Goal: Information Seeking & Learning: Check status

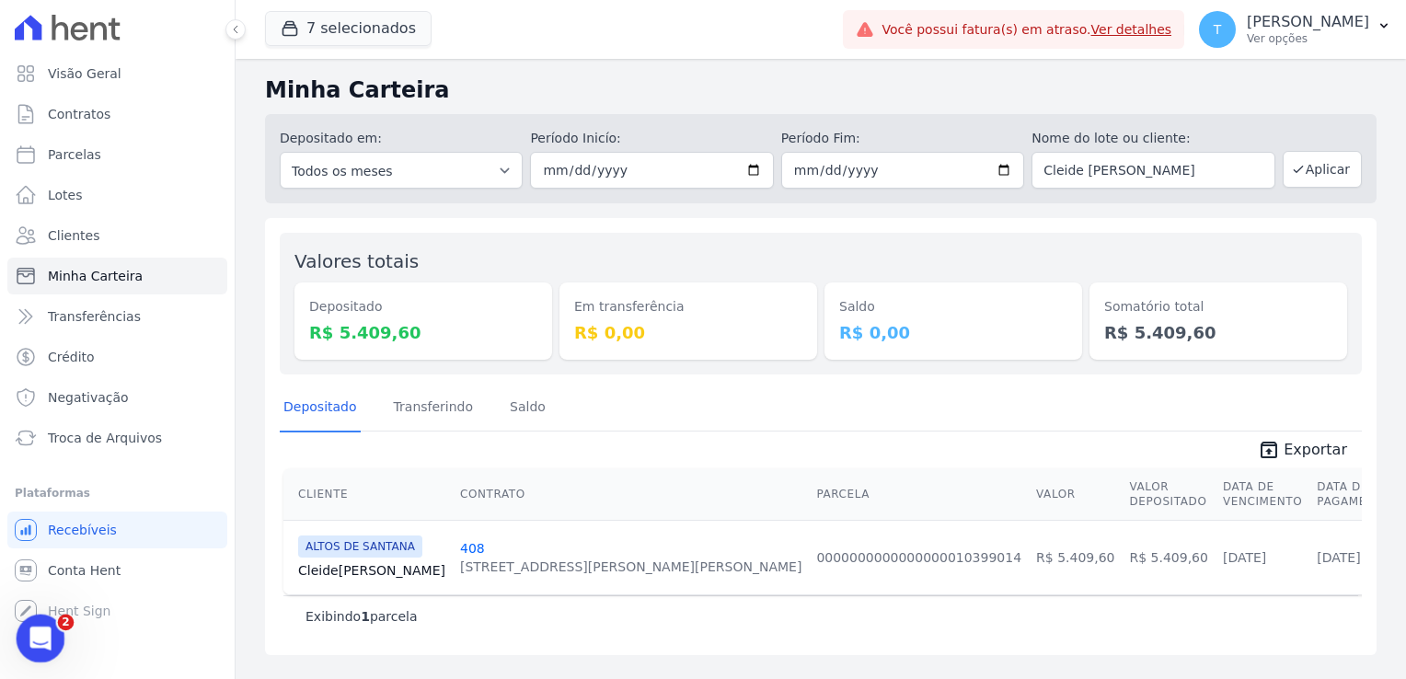
click at [25, 652] on div "Abertura do Messenger da Intercom" at bounding box center [37, 635] width 61 height 61
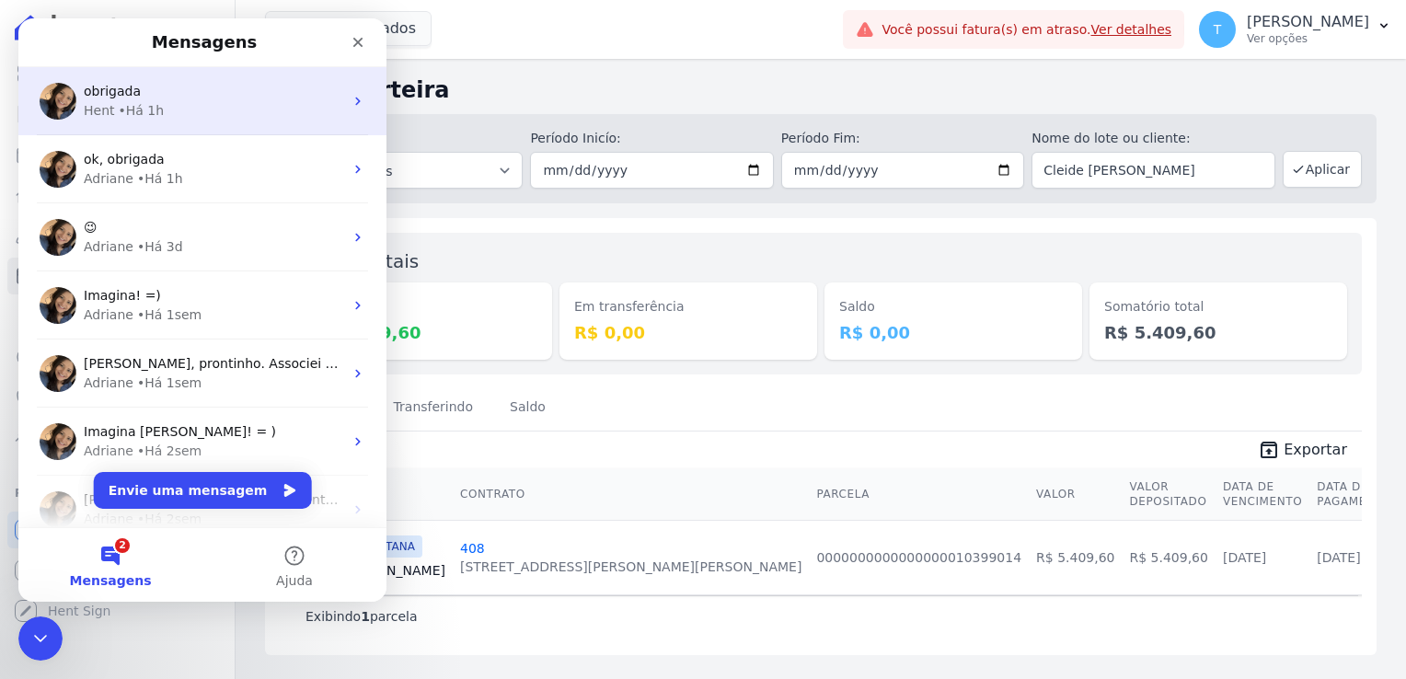
click at [154, 98] on div "obrigada" at bounding box center [213, 91] width 259 height 19
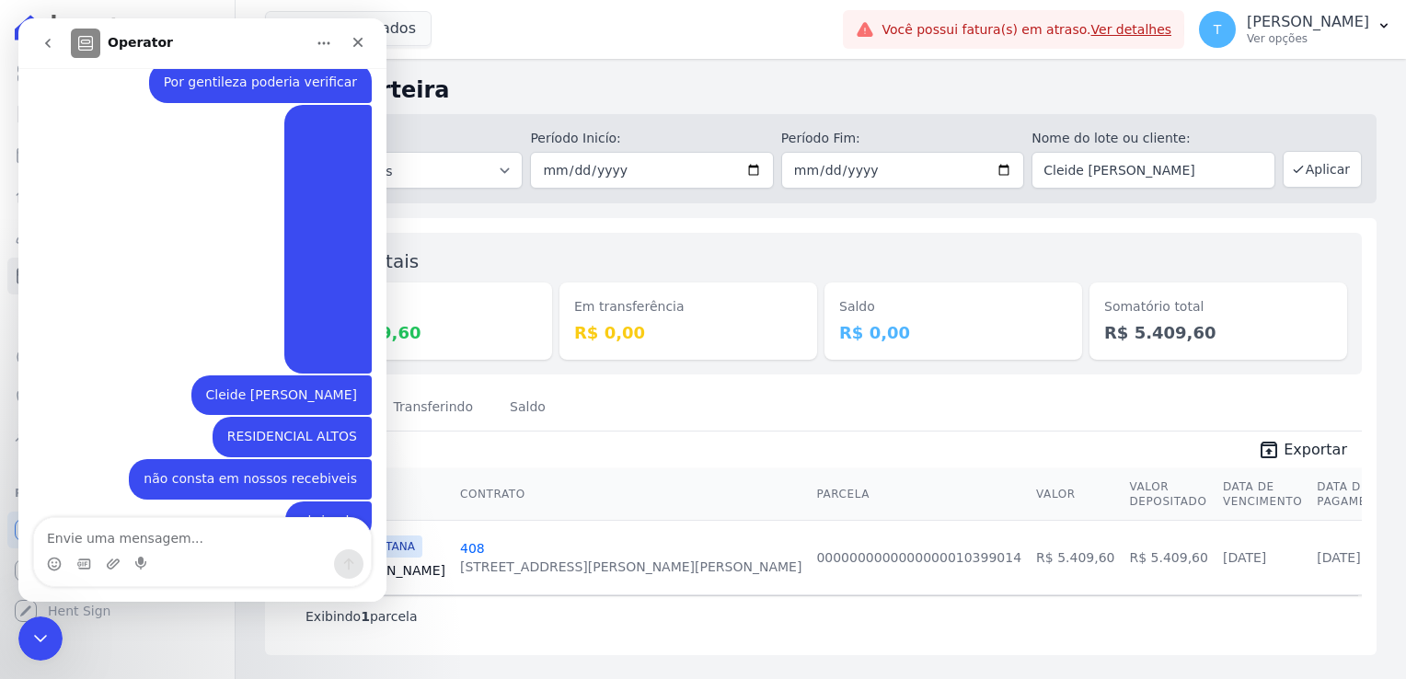
scroll to position [280, 0]
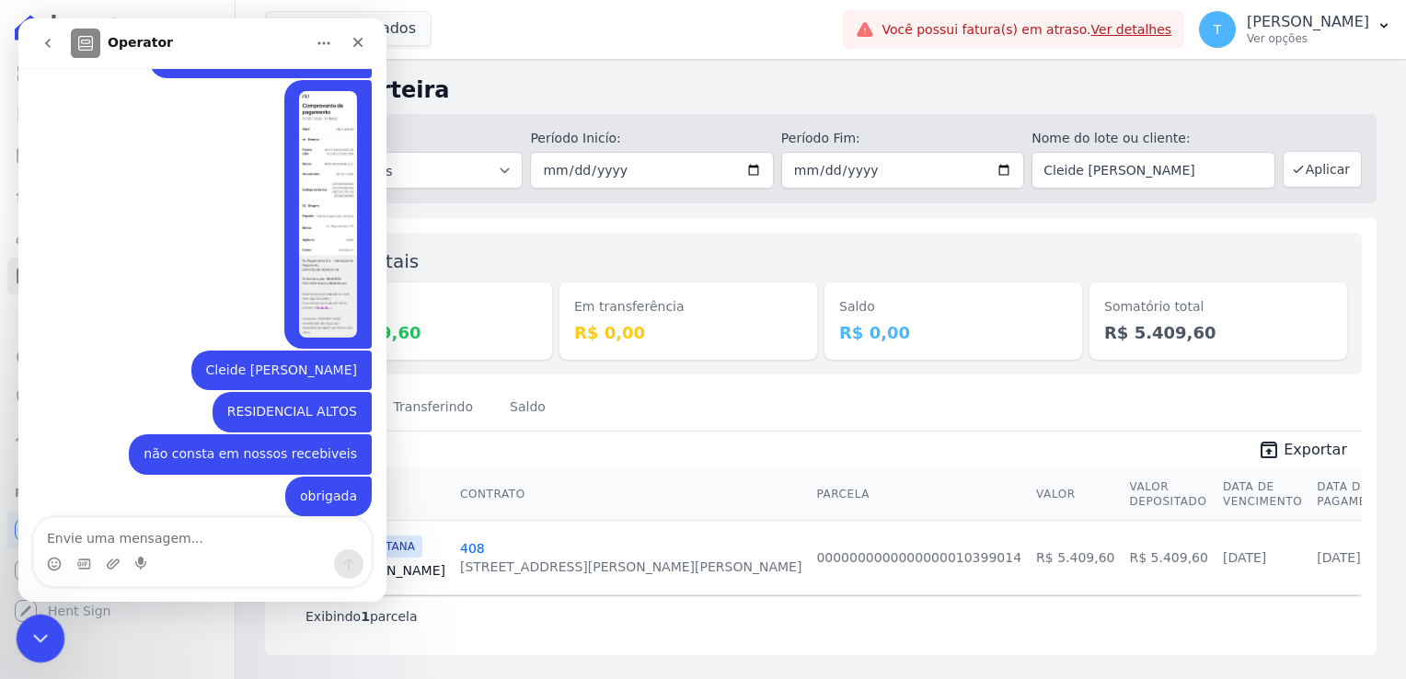
click at [30, 621] on div "Encerramento do Messenger da Intercom" at bounding box center [38, 636] width 44 height 44
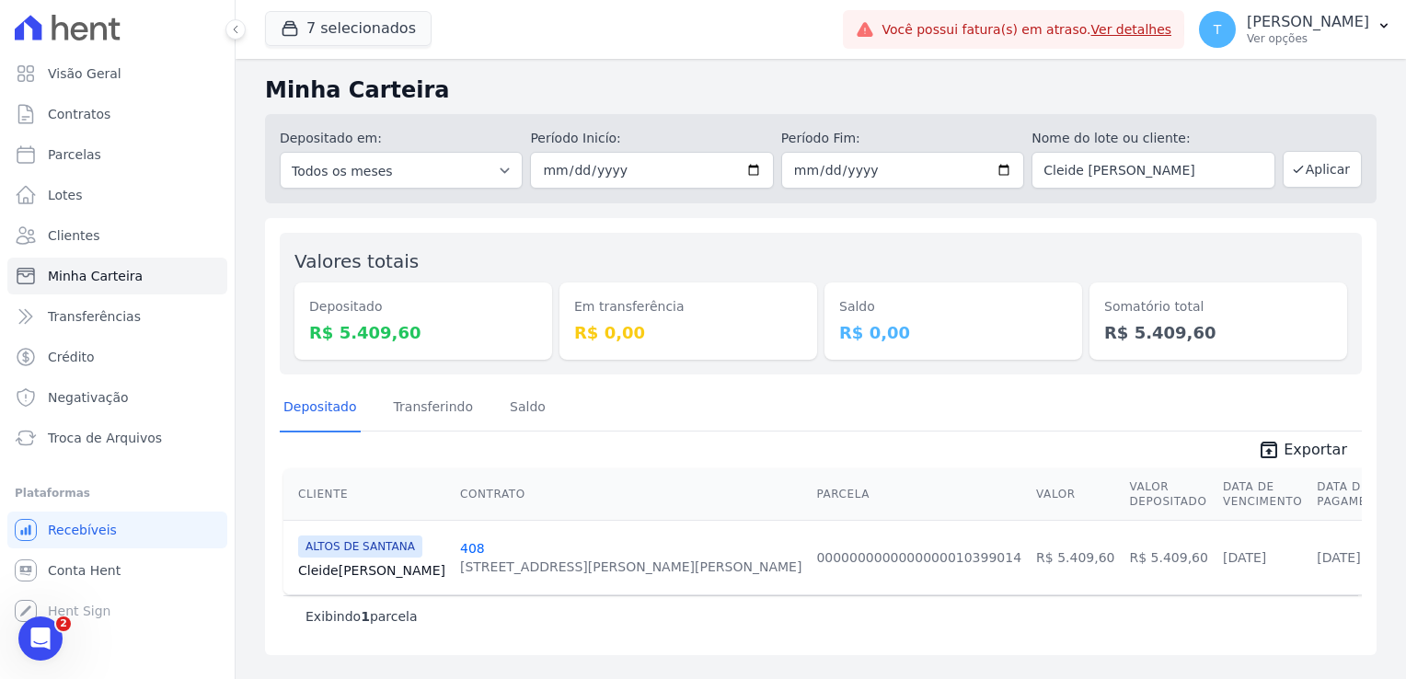
scroll to position [279, 0]
click at [1380, 28] on icon "button" at bounding box center [1383, 25] width 15 height 15
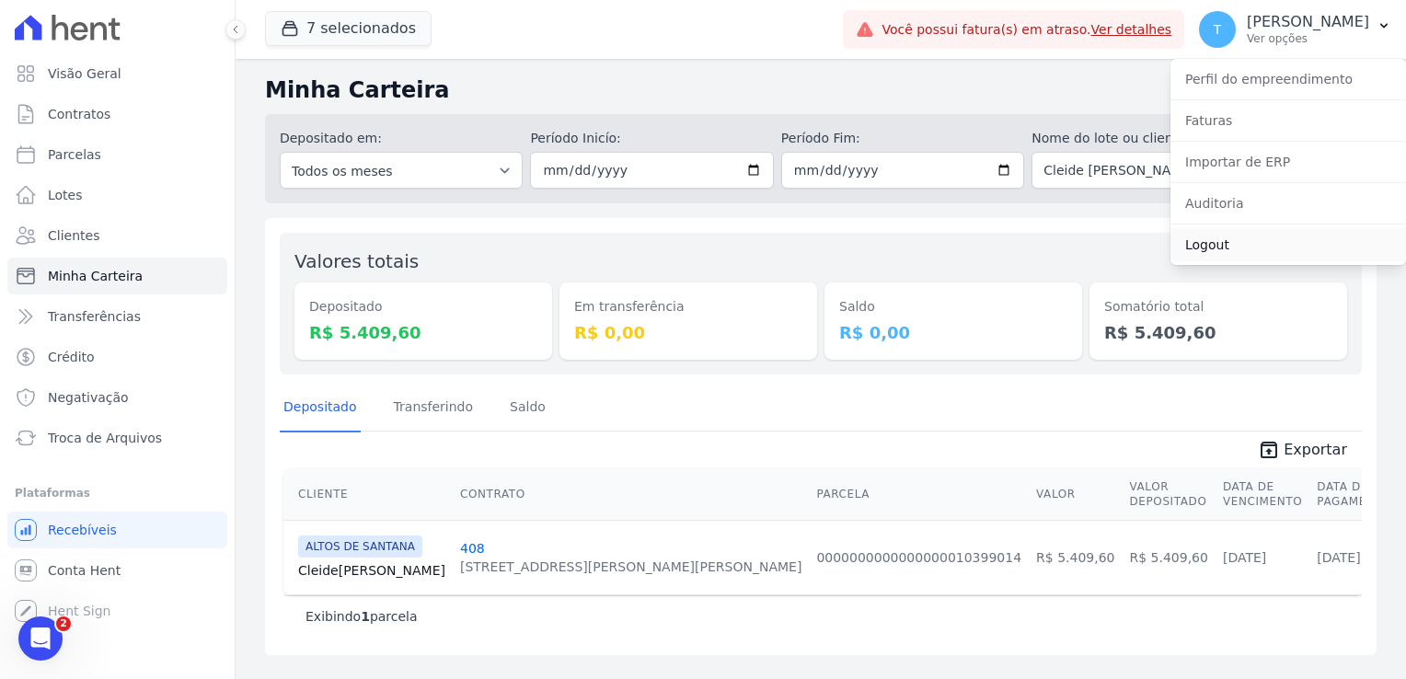
click at [1207, 243] on link "Logout" at bounding box center [1288, 244] width 236 height 33
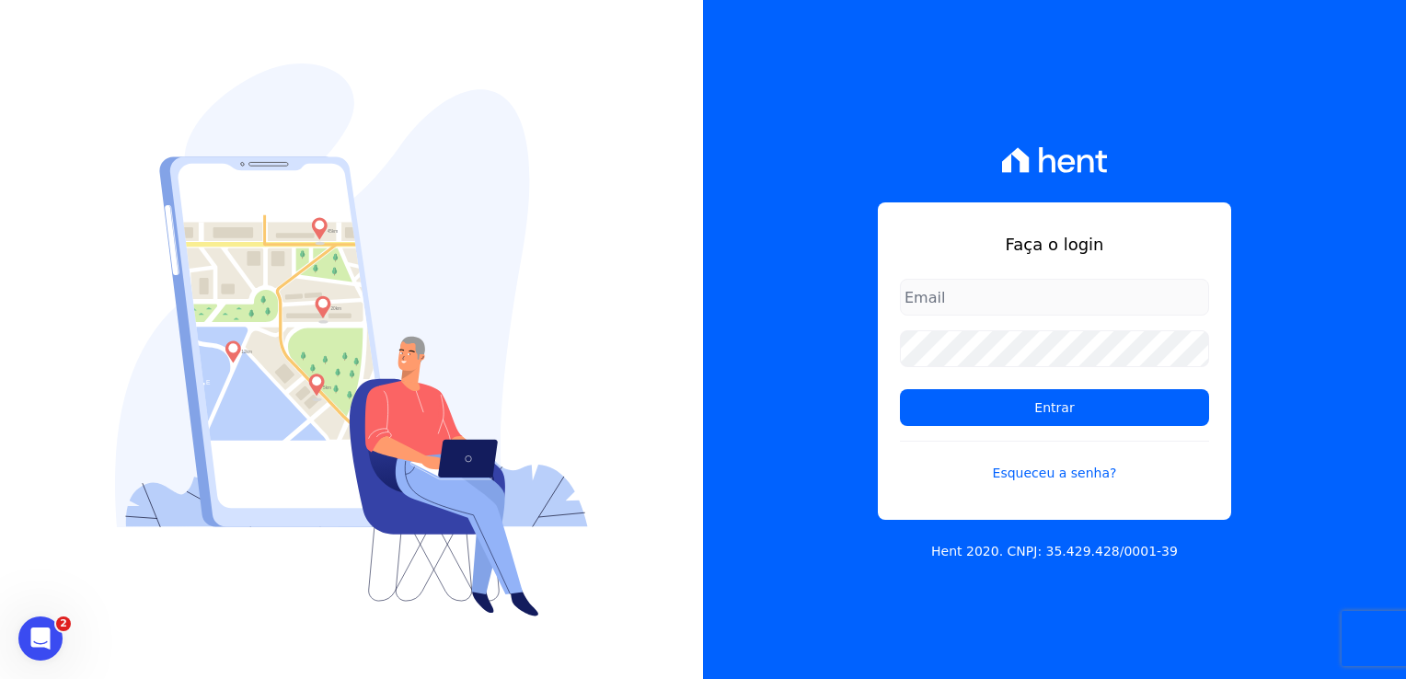
click at [963, 300] on input "email" at bounding box center [1054, 297] width 309 height 37
type input "[EMAIL_ADDRESS][DOMAIN_NAME]"
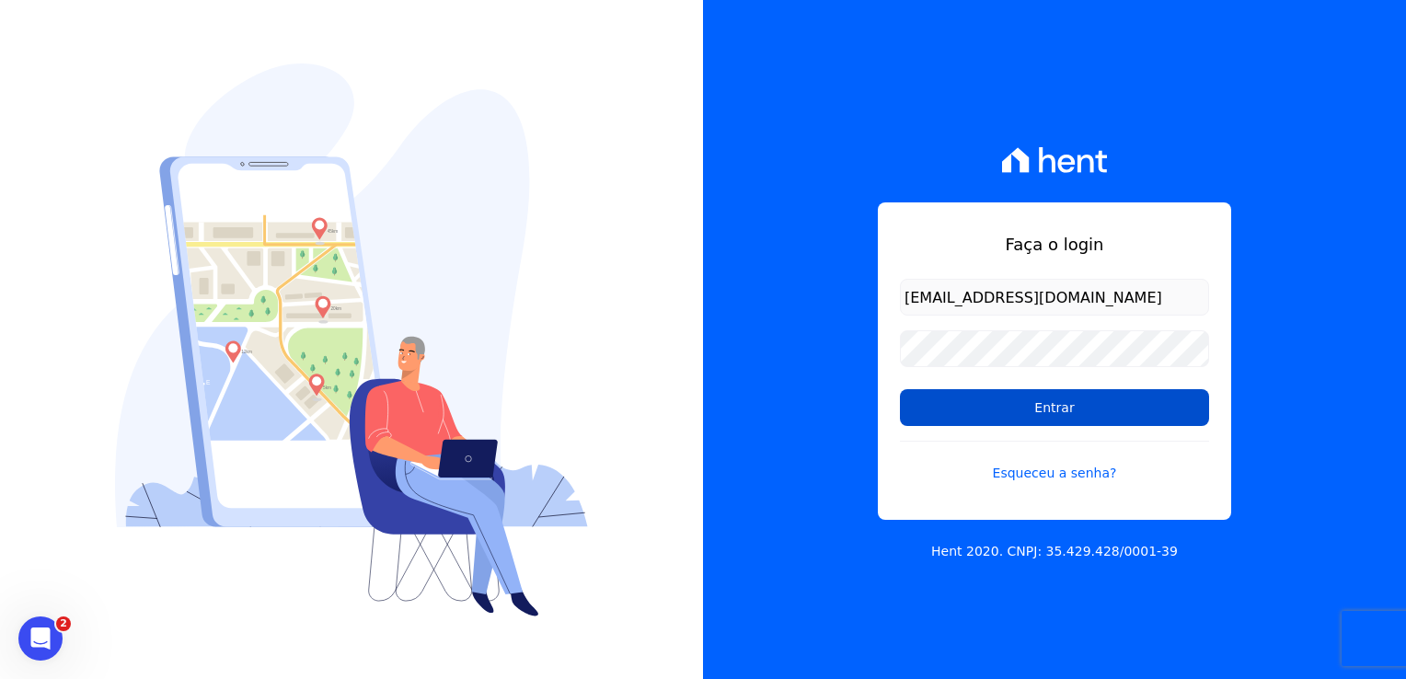
click at [1009, 414] on input "Entrar" at bounding box center [1054, 407] width 309 height 37
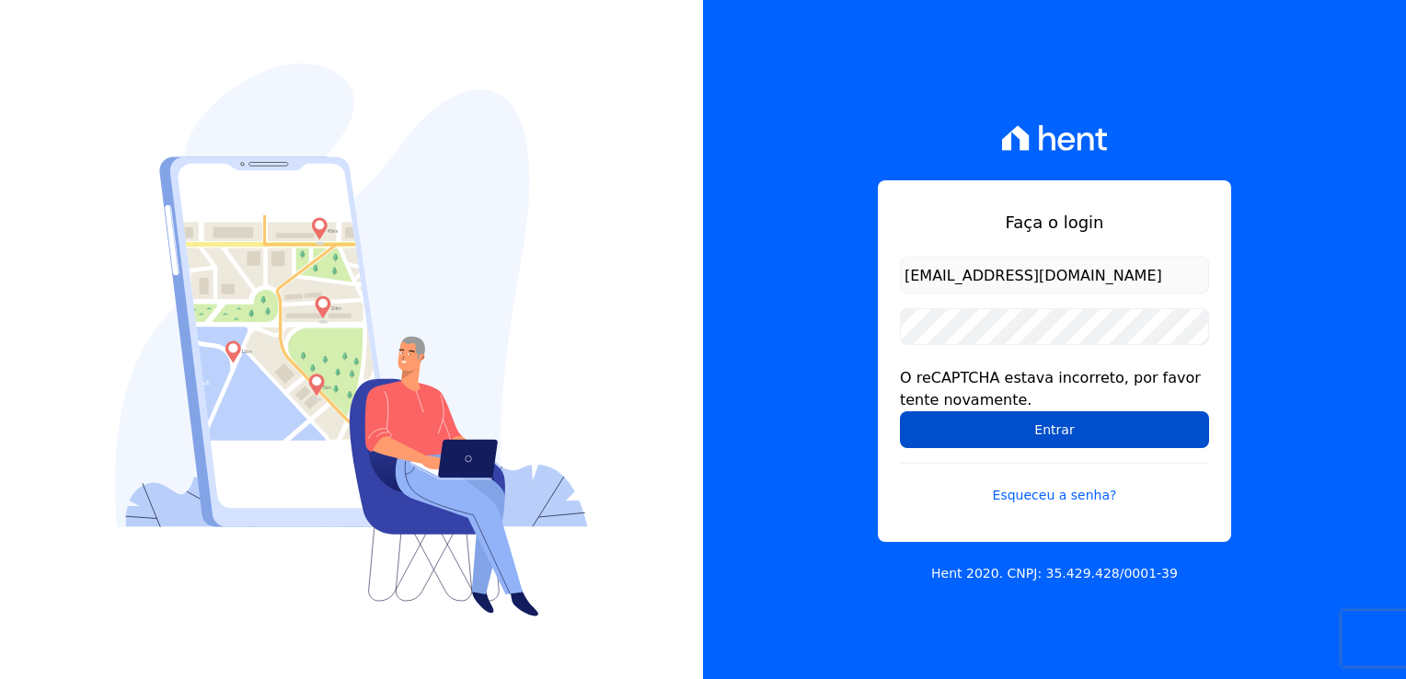
click at [1050, 428] on input "Entrar" at bounding box center [1054, 429] width 309 height 37
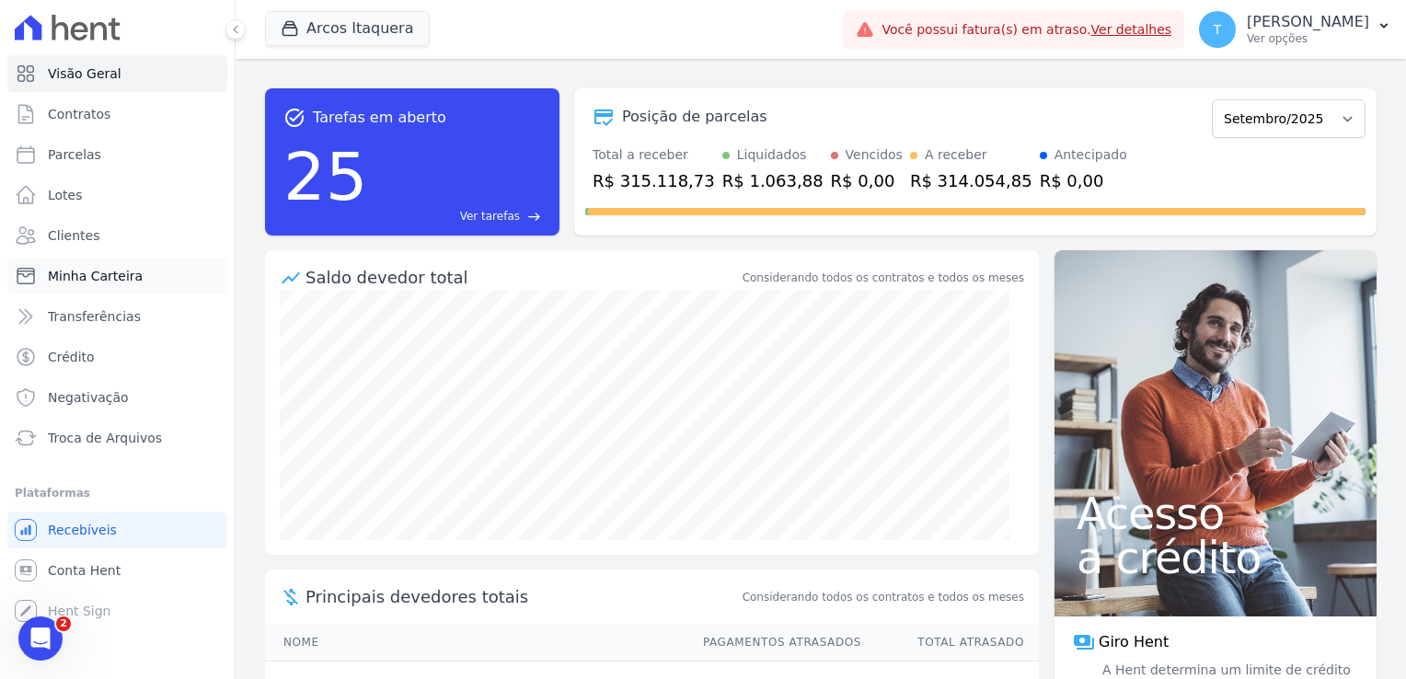
click at [99, 286] on link "Minha Carteira" at bounding box center [117, 276] width 220 height 37
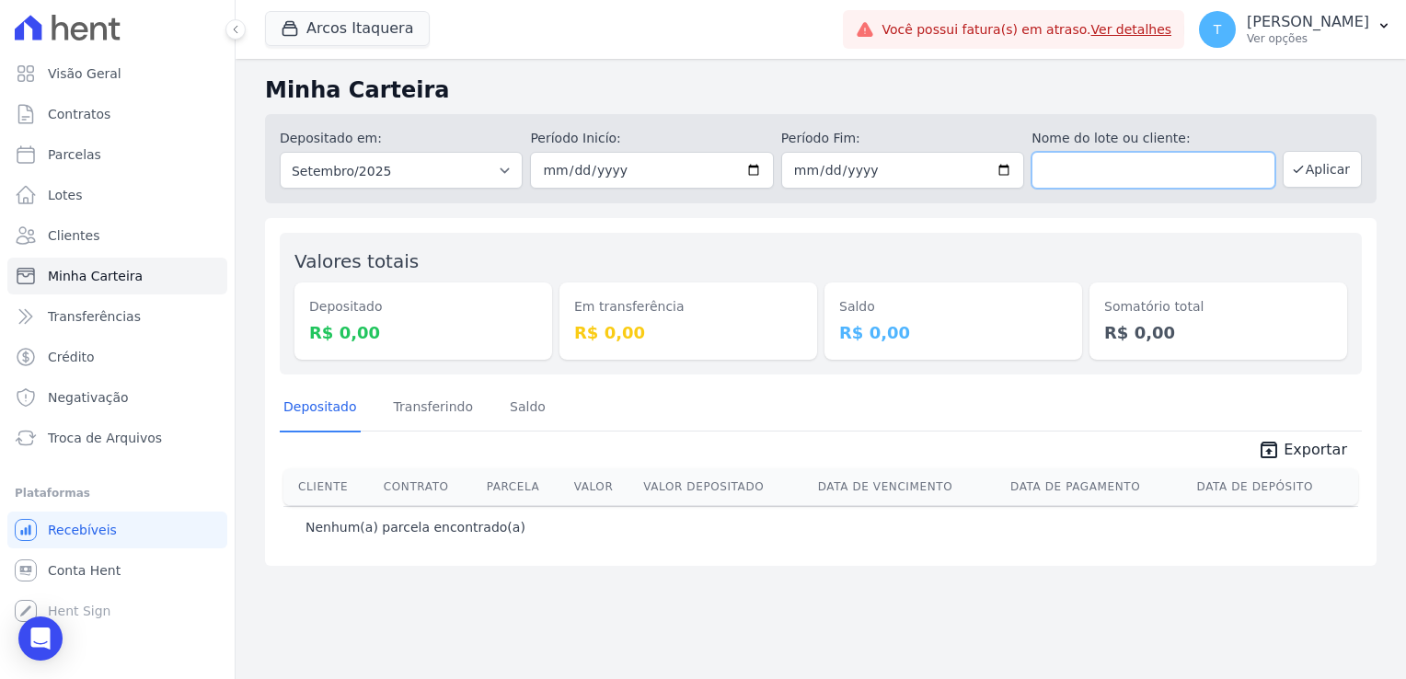
click at [1100, 174] on input "text" at bounding box center [1152, 170] width 243 height 37
paste input "Sarah Braga Muller Kermessi"
drag, startPoint x: 1232, startPoint y: 175, endPoint x: 1019, endPoint y: 171, distance: 212.5
click at [1019, 171] on div "Depositado em: Todos os meses Julho/2023 Agosto/2023 Setembro/2023 Outubro/2023…" at bounding box center [820, 158] width 1111 height 89
paste input "[PERSON_NAME]"
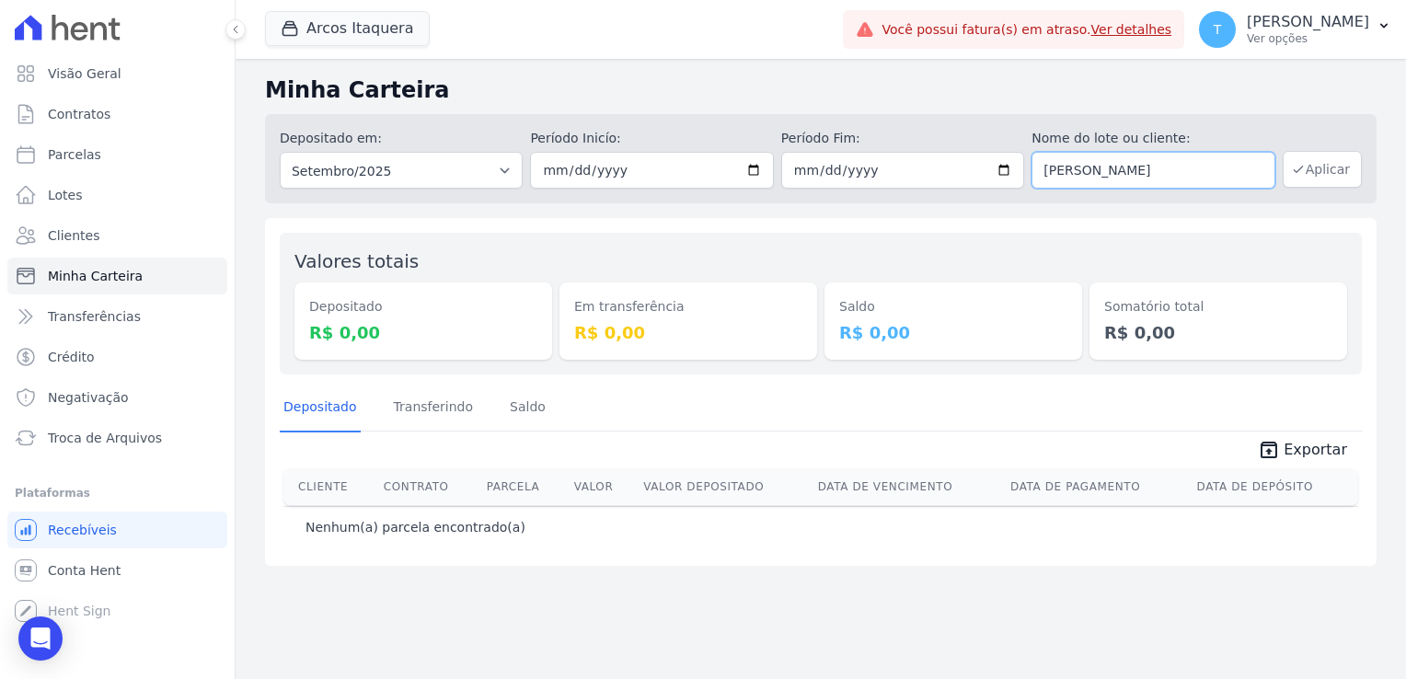
type input "[PERSON_NAME]"
click at [1328, 174] on button "Aplicar" at bounding box center [1321, 169] width 79 height 37
click at [305, 37] on div "button" at bounding box center [294, 28] width 26 height 18
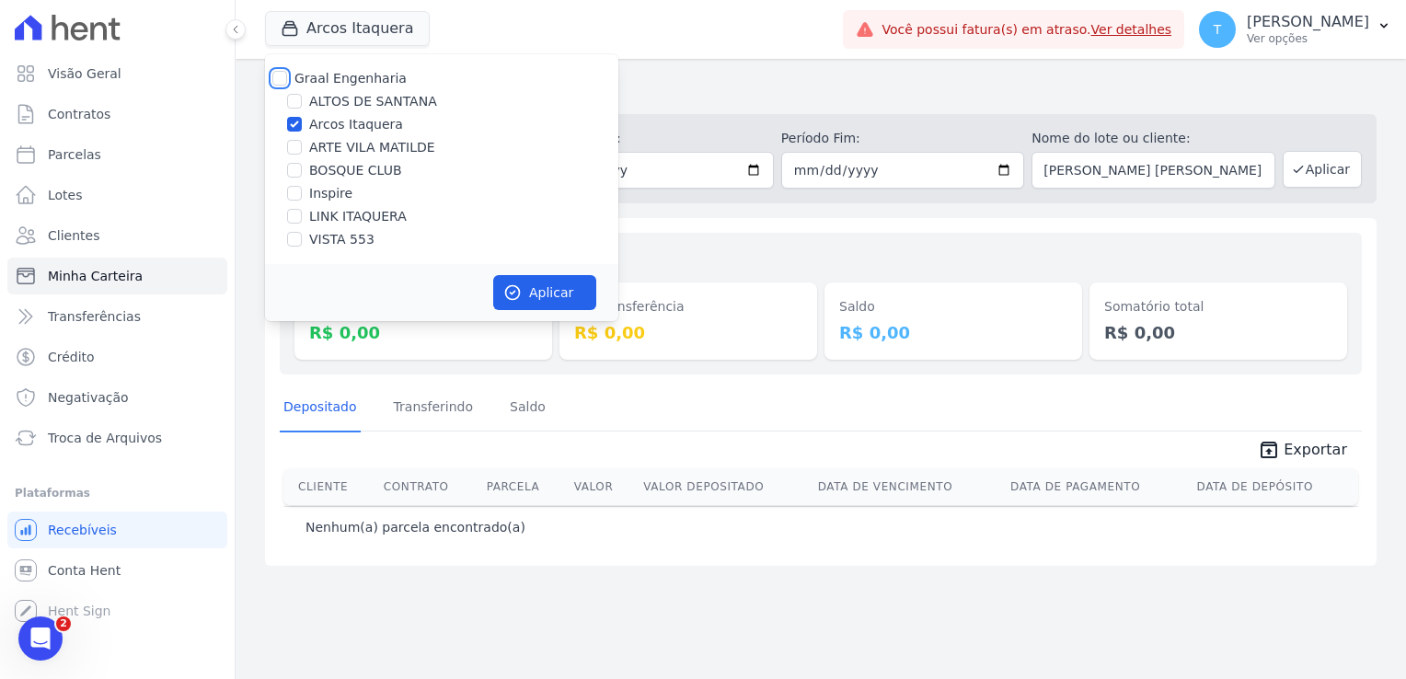
click at [281, 80] on input "Graal Engenharia" at bounding box center [279, 78] width 15 height 15
checkbox input "true"
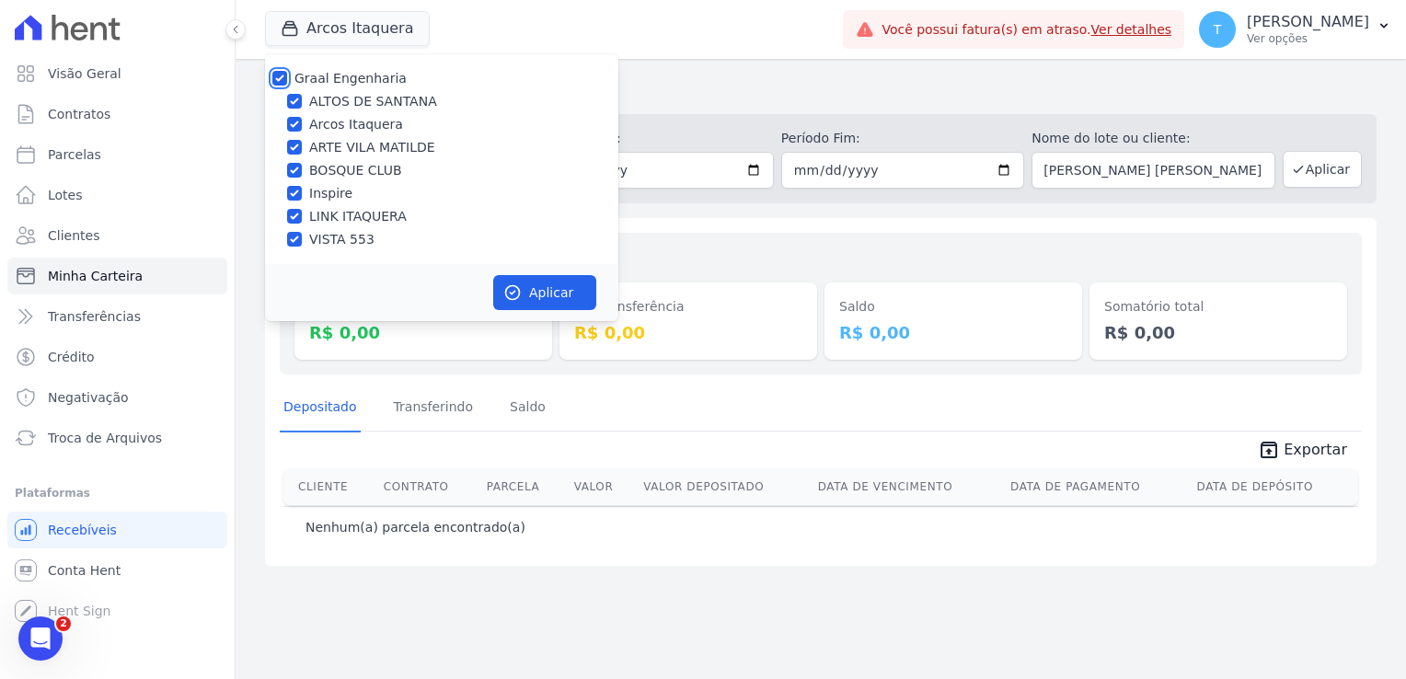
checkbox input "true"
click at [540, 296] on button "Aplicar" at bounding box center [544, 292] width 103 height 35
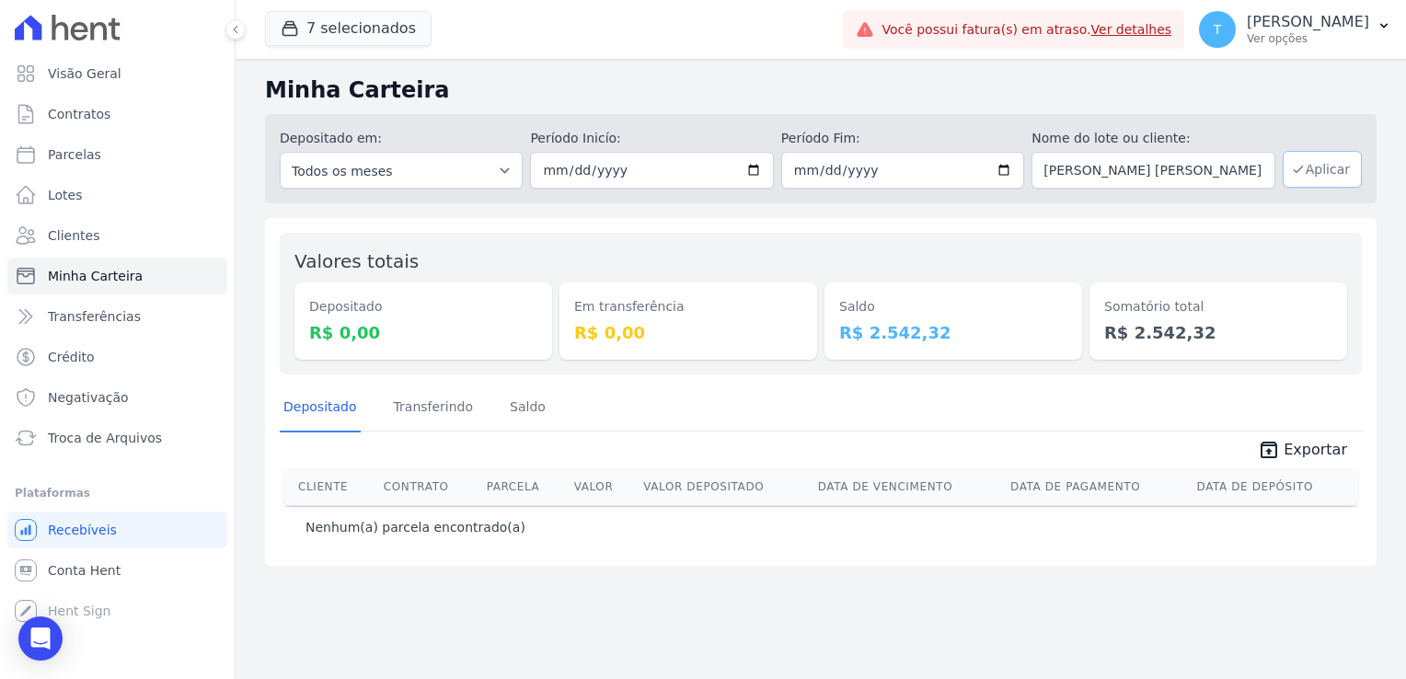
click at [1305, 171] on icon "button" at bounding box center [1298, 169] width 15 height 15
click at [35, 624] on icon "Abertura do Messenger da Intercom" at bounding box center [38, 636] width 30 height 30
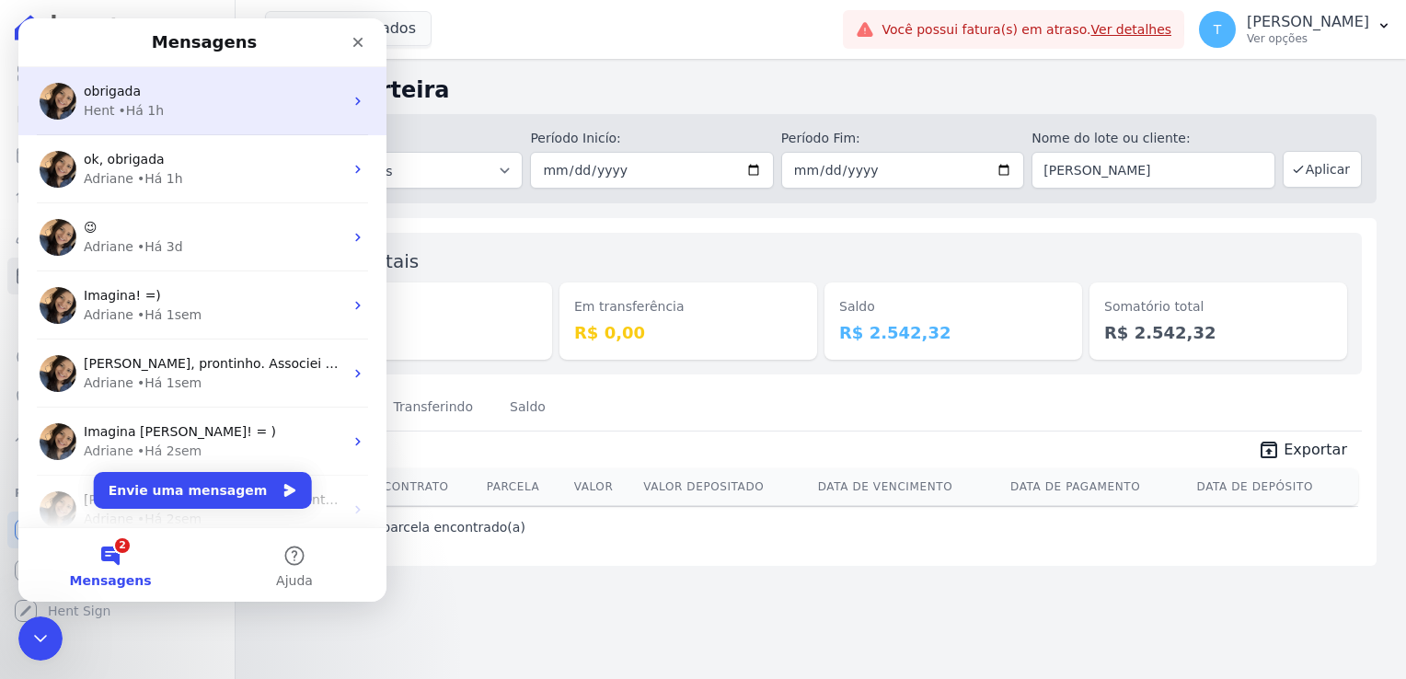
click at [147, 101] on div "• Há 1h" at bounding box center [142, 110] width 46 height 19
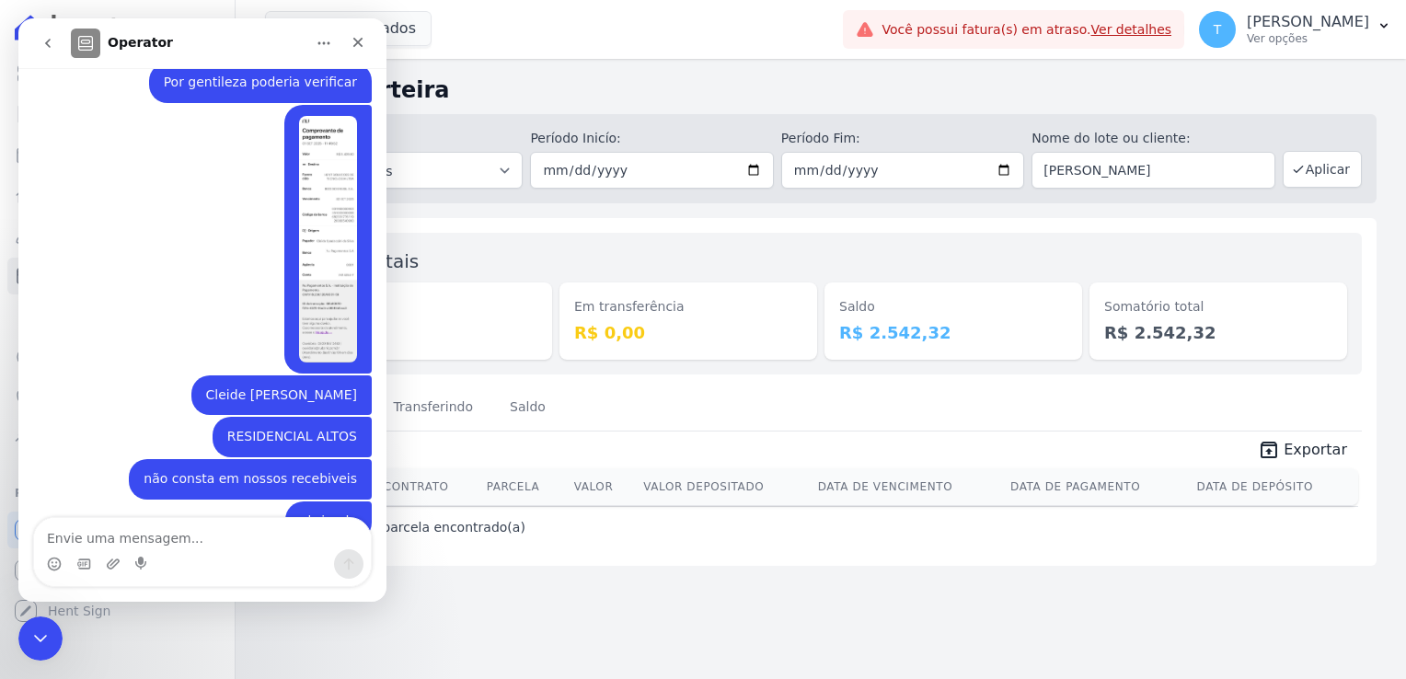
scroll to position [280, 0]
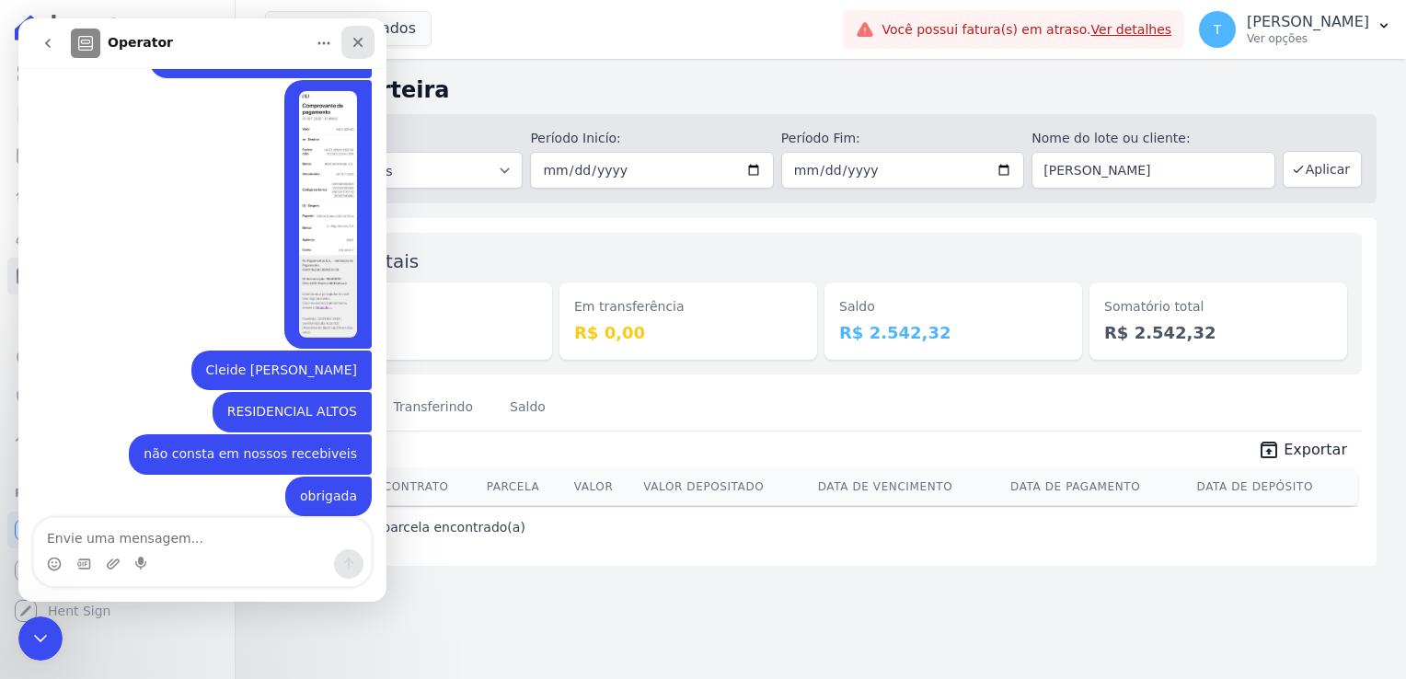
click at [361, 37] on icon "Fechar" at bounding box center [358, 42] width 15 height 15
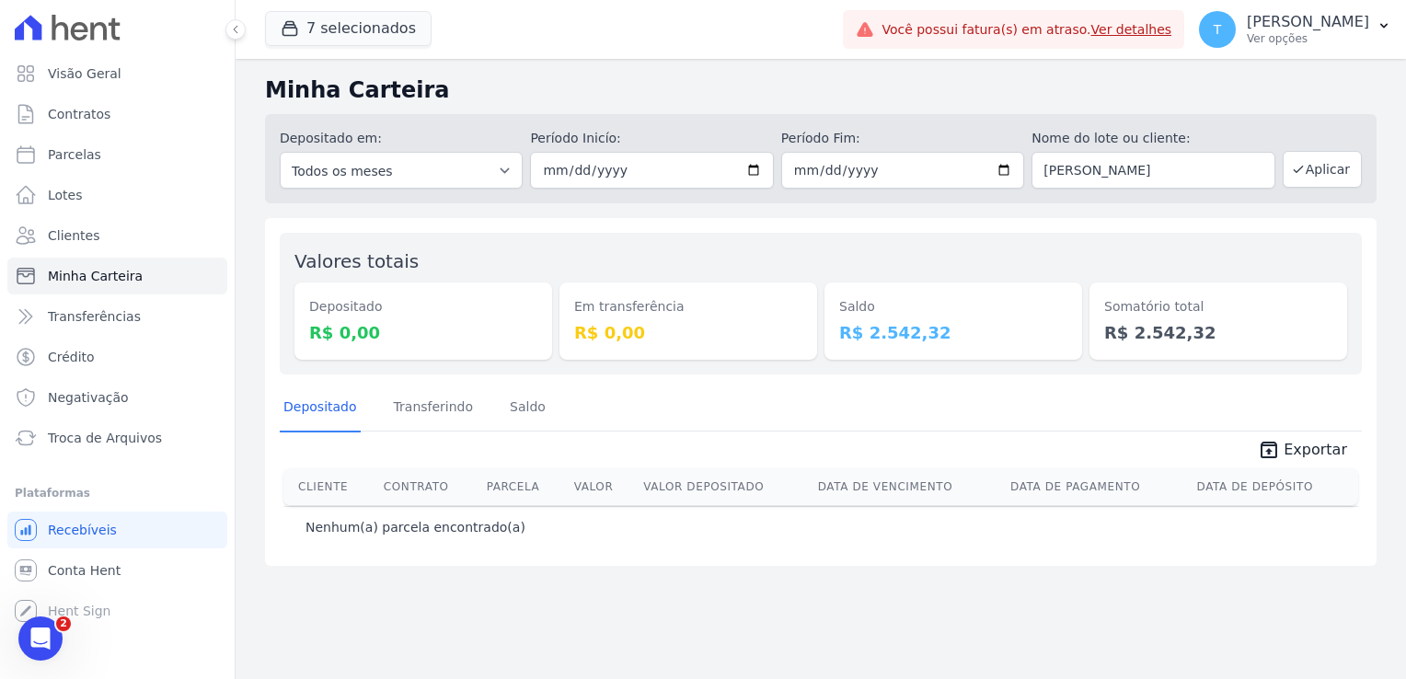
scroll to position [279, 0]
click at [42, 627] on icon "Abertura do Messenger da Intercom" at bounding box center [38, 636] width 30 height 30
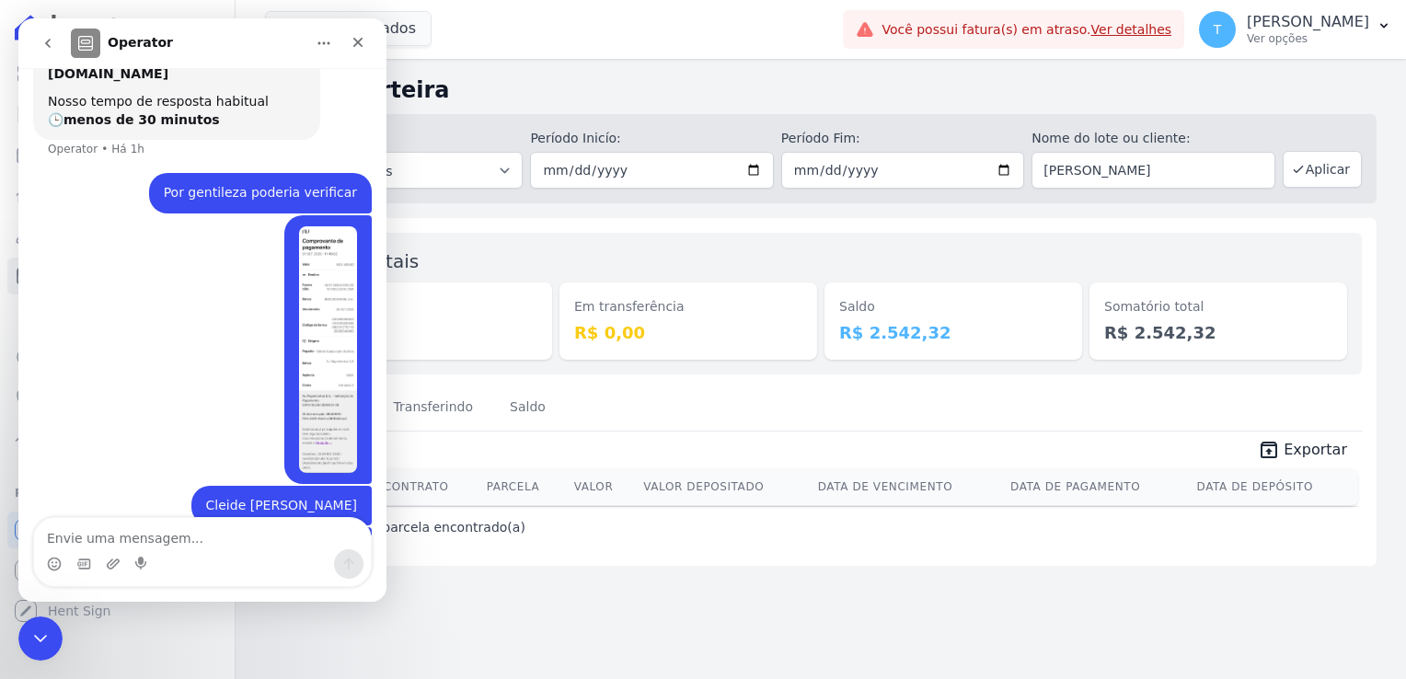
scroll to position [280, 0]
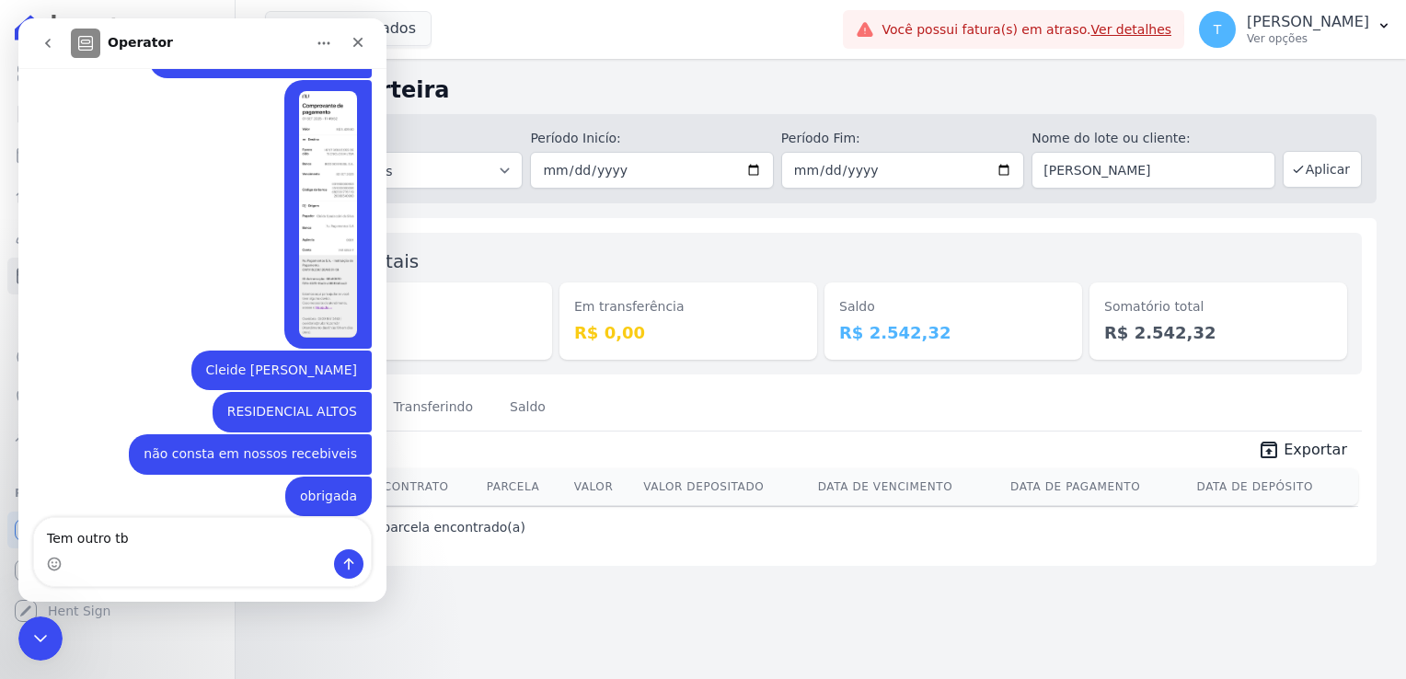
type textarea "Tem outro tbm"
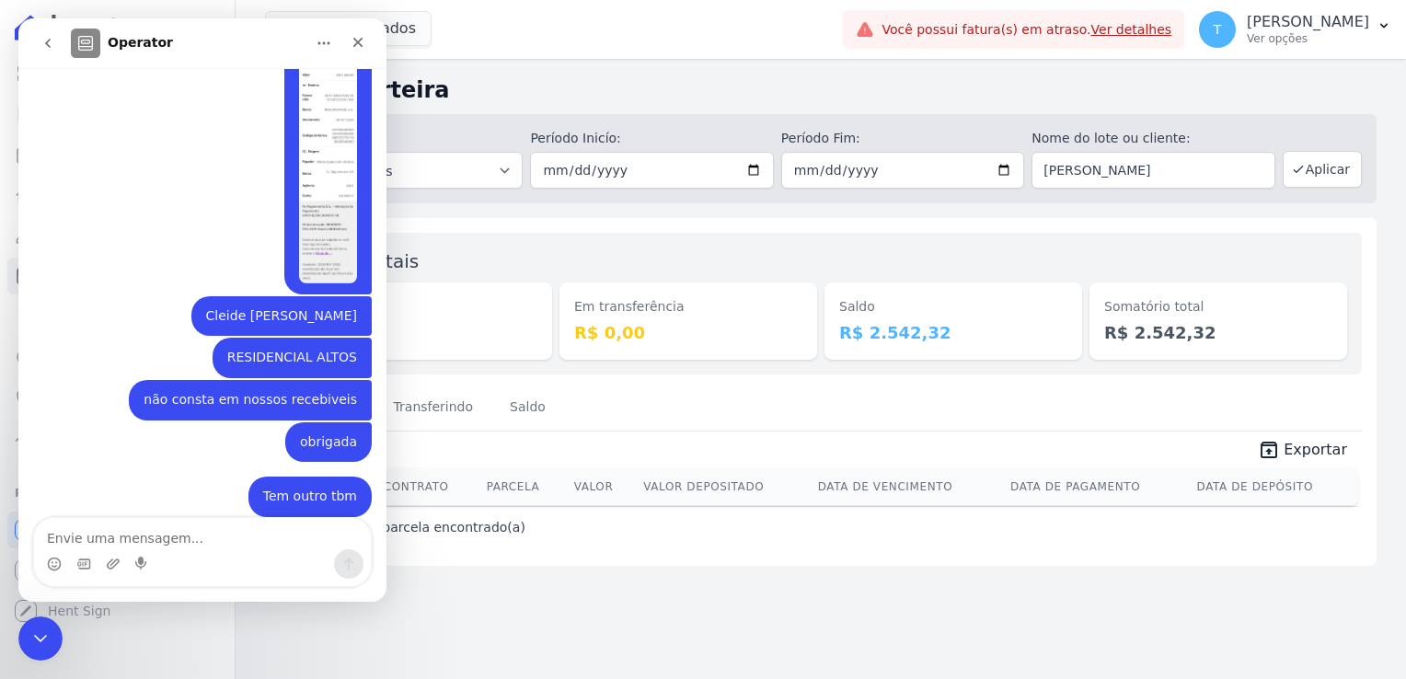
click at [177, 542] on textarea "Envie uma mensagem..." at bounding box center [202, 533] width 337 height 31
type textarea "[PERSON_NAME]"
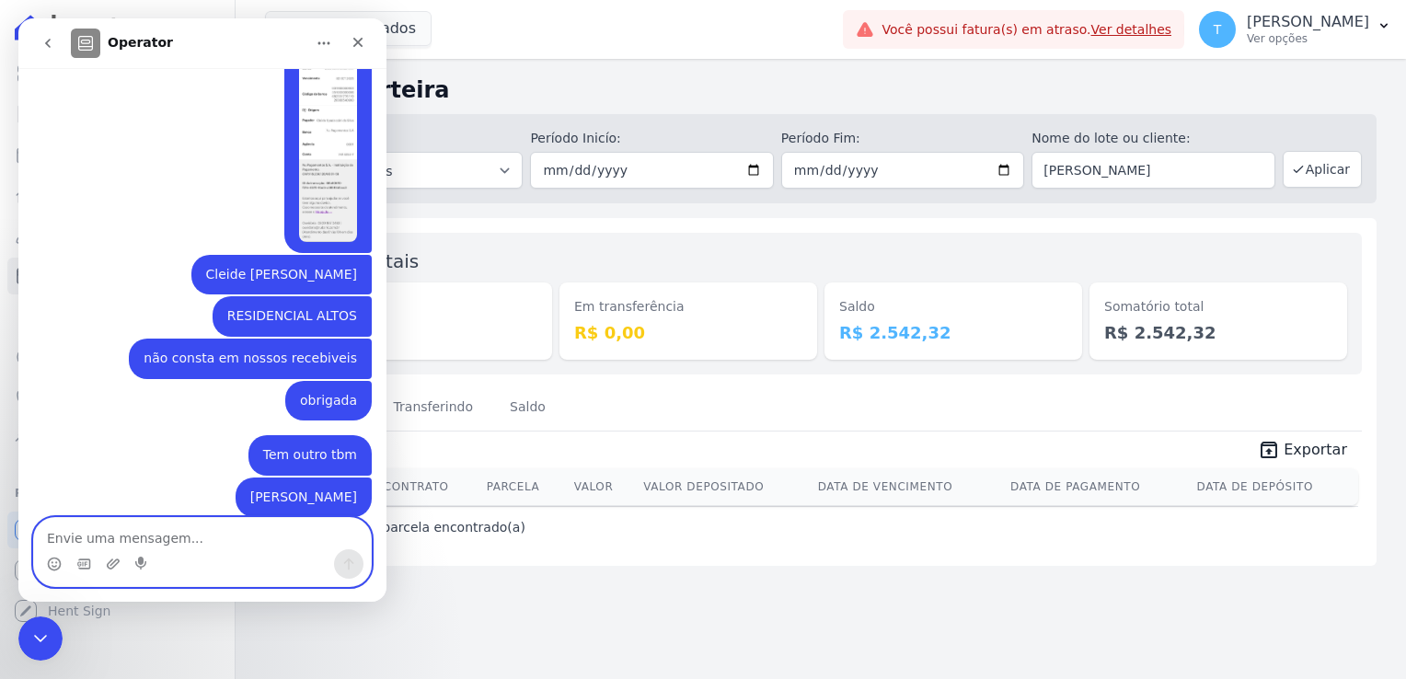
paste textarea "RESIDENCIAL VISTA"
type textarea "RESIDENCIAL VISTA"
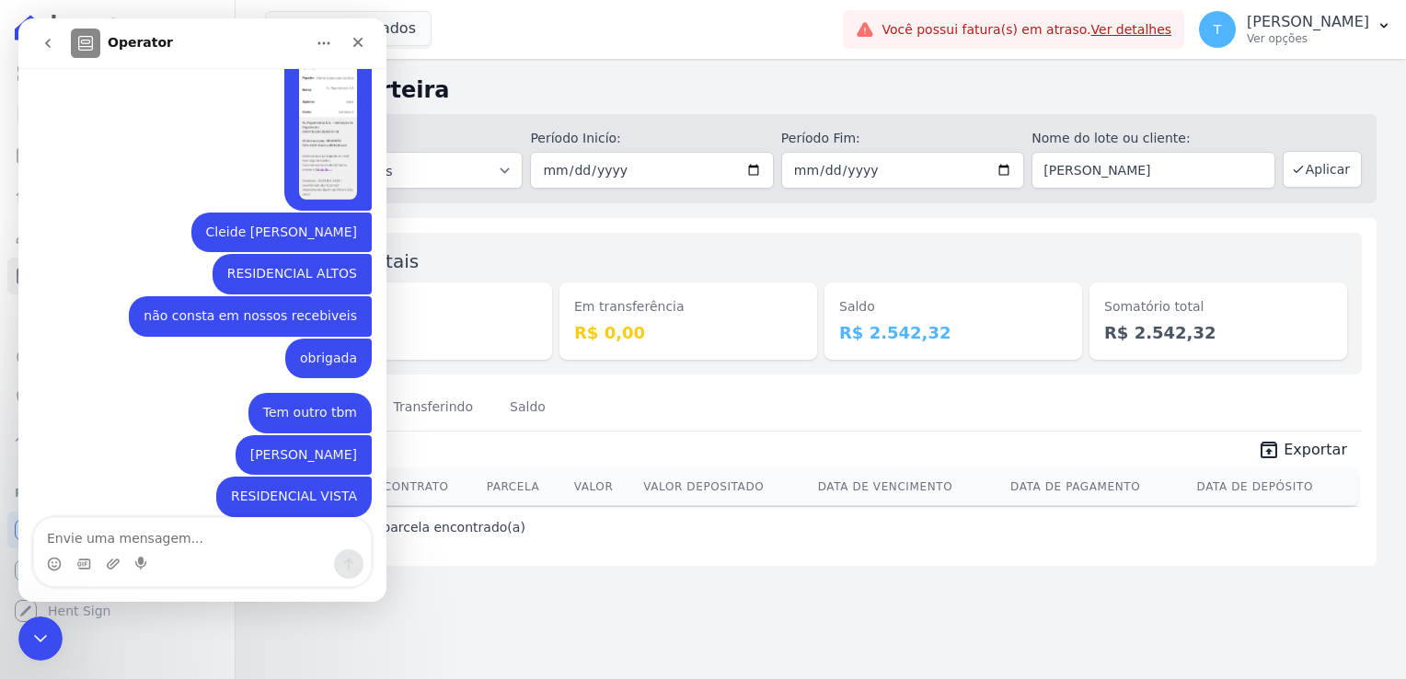
click at [476, 28] on div "7 selecionados Graal Engenharia [GEOGRAPHIC_DATA] Arcos Itaquera ARTE [GEOGRAPH…" at bounding box center [550, 29] width 570 height 61
click at [48, 625] on icon "Encerramento do Messenger da Intercom" at bounding box center [38, 636] width 22 height 22
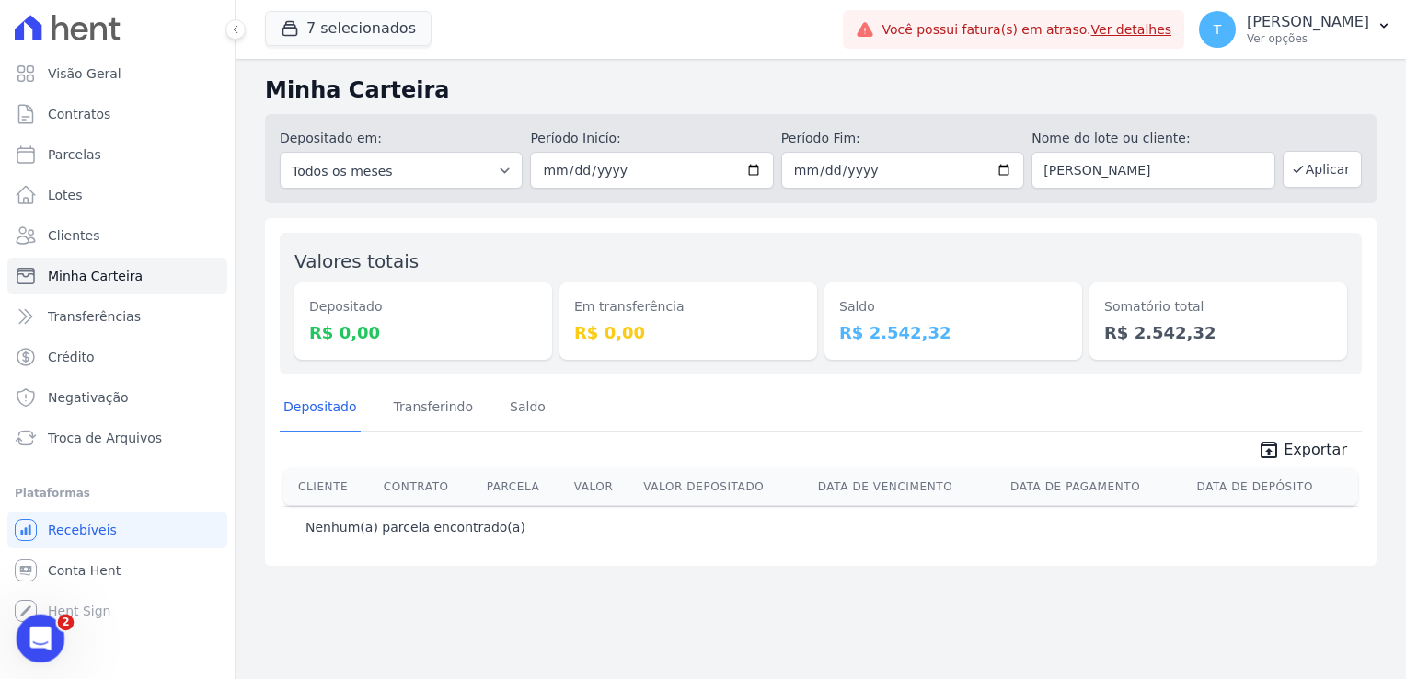
click at [32, 630] on icon "Abertura do Messenger da Intercom" at bounding box center [38, 636] width 30 height 30
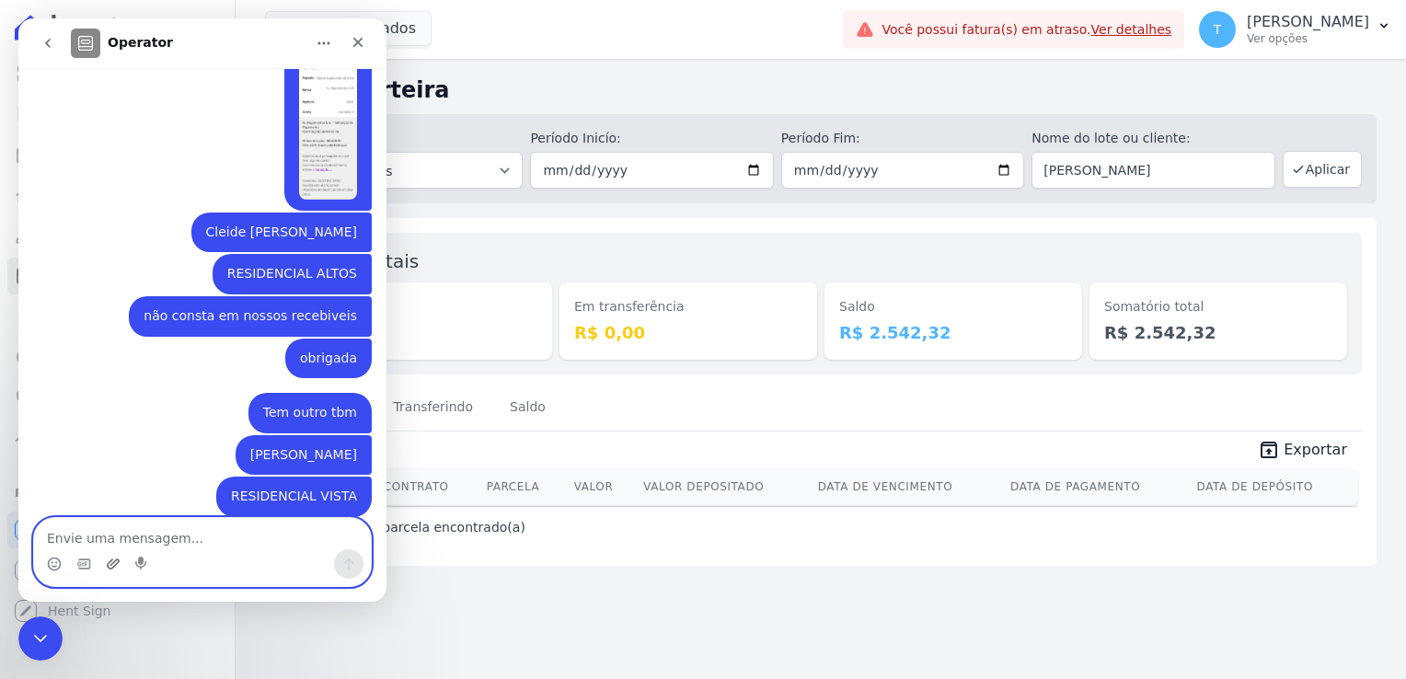
click at [107, 561] on icon "Upload do anexo" at bounding box center [113, 564] width 15 height 15
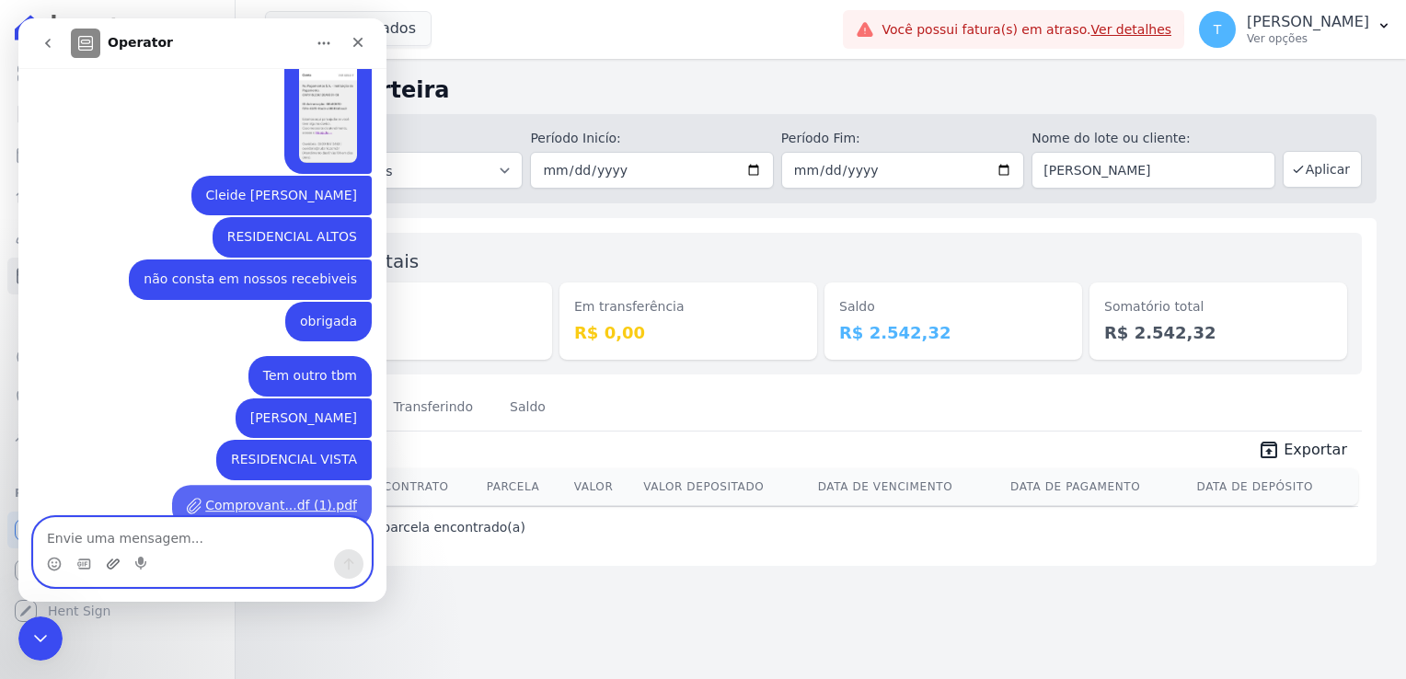
scroll to position [462, 0]
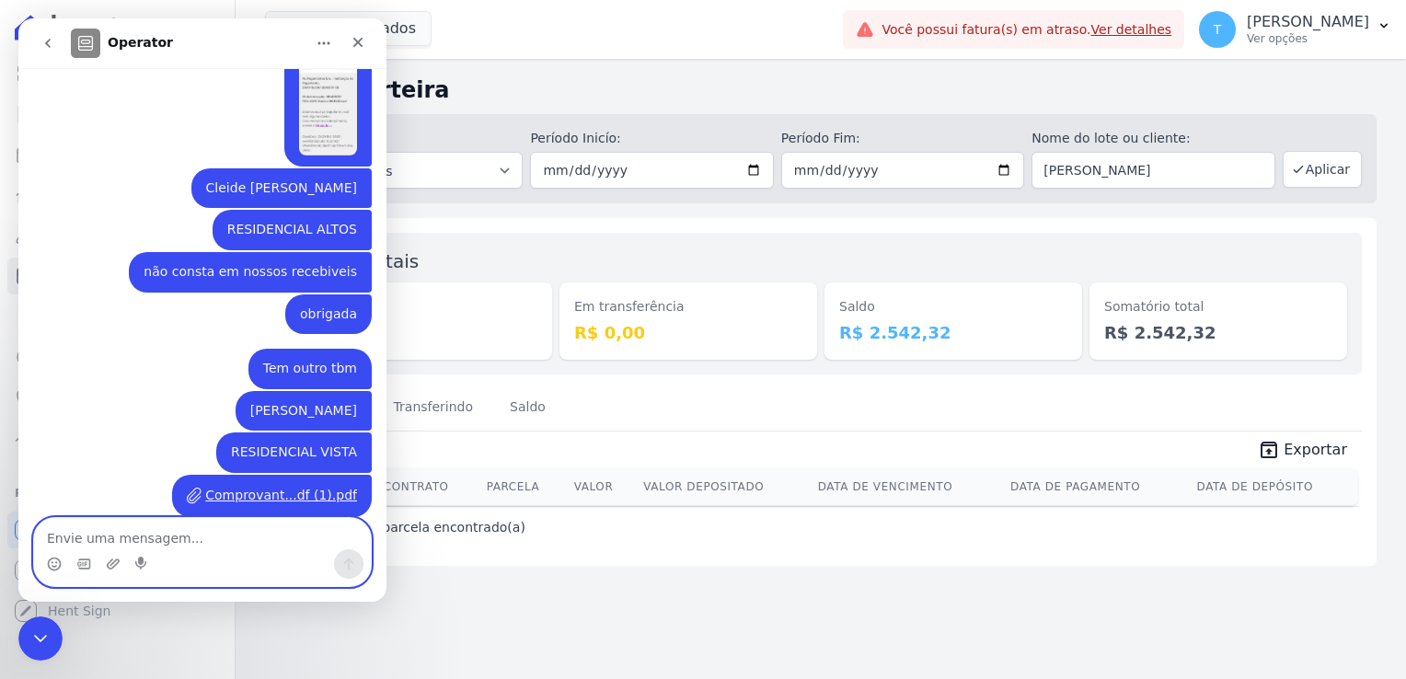
click at [106, 531] on textarea "Envie uma mensagem..." at bounding box center [202, 533] width 337 height 31
type textarea "poderia verificar pf"
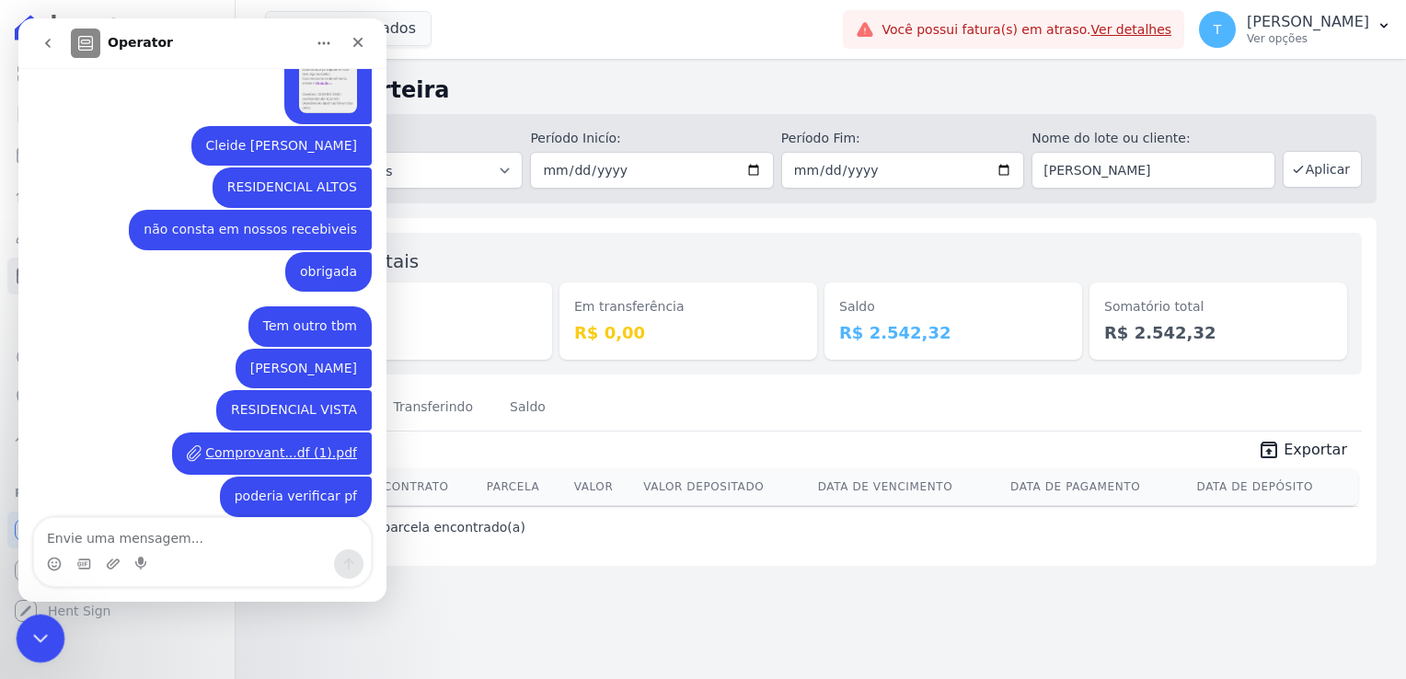
click at [29, 616] on div "Encerramento do Messenger da Intercom" at bounding box center [38, 636] width 44 height 44
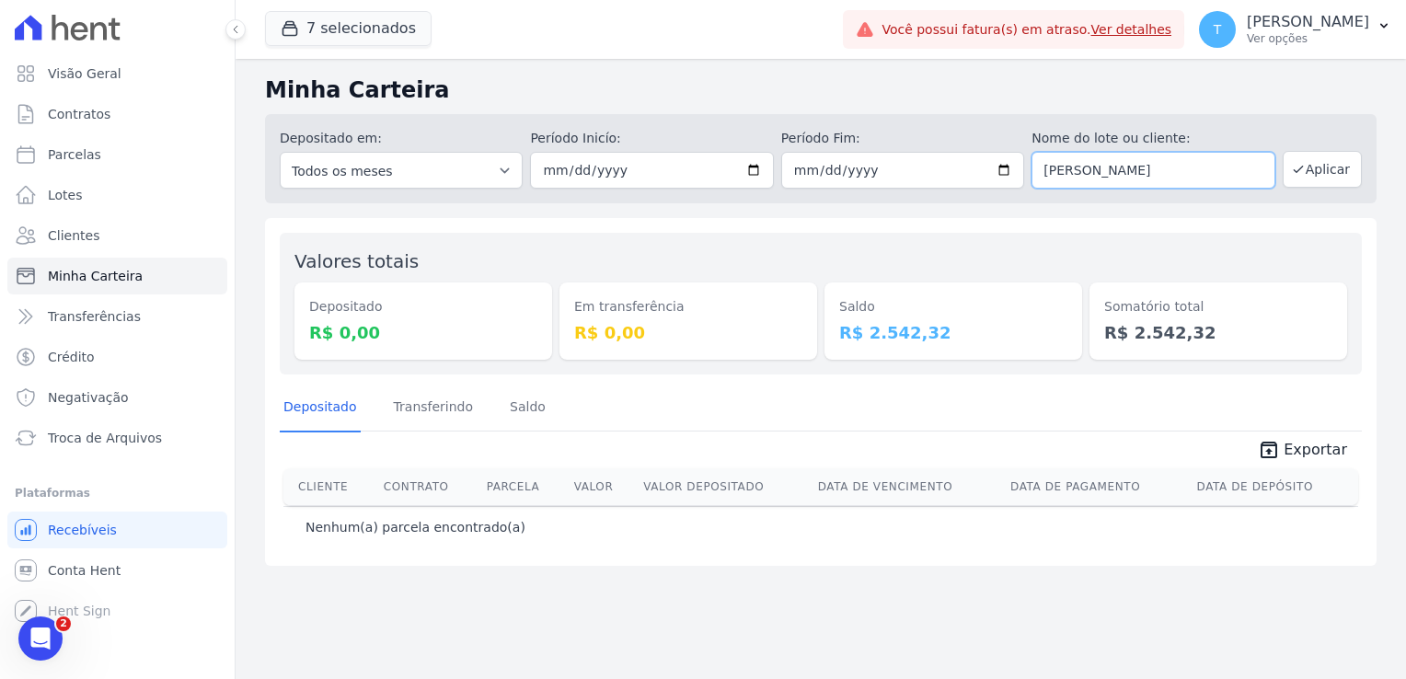
drag, startPoint x: 1238, startPoint y: 171, endPoint x: 1015, endPoint y: 197, distance: 225.0
click at [1015, 197] on div "Depositado em: Todos os meses Julho/2017 Agosto/2017 Setembro/2017 Outubro/2017…" at bounding box center [820, 158] width 1111 height 89
type input "egiane de Oliveira Gonçalves"
click at [760, 164] on input "2025-09-01" at bounding box center [651, 170] width 243 height 37
type input "[DATE]"
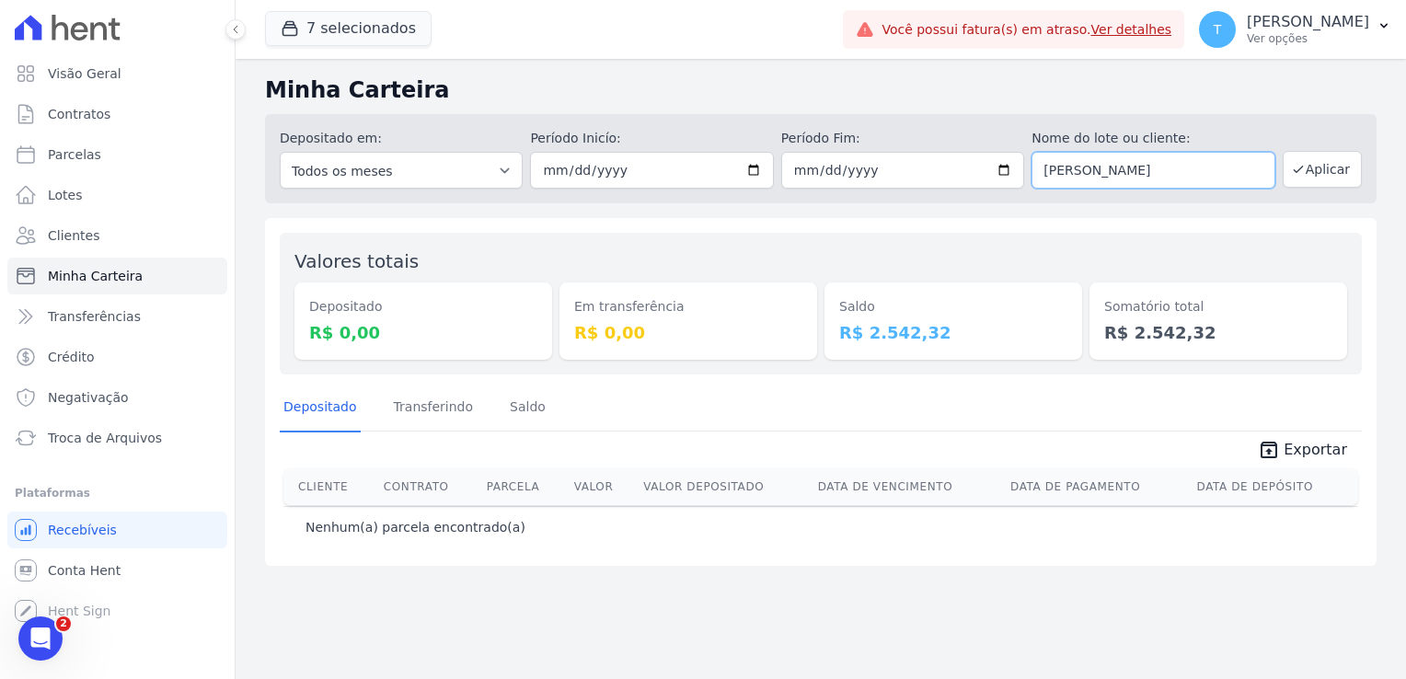
click at [1044, 171] on input "egiane de Oliveira Gonçalves" at bounding box center [1152, 170] width 243 height 37
type input "Regiane de [PERSON_NAME]"
click at [1317, 164] on button "Aplicar" at bounding box center [1321, 169] width 79 height 37
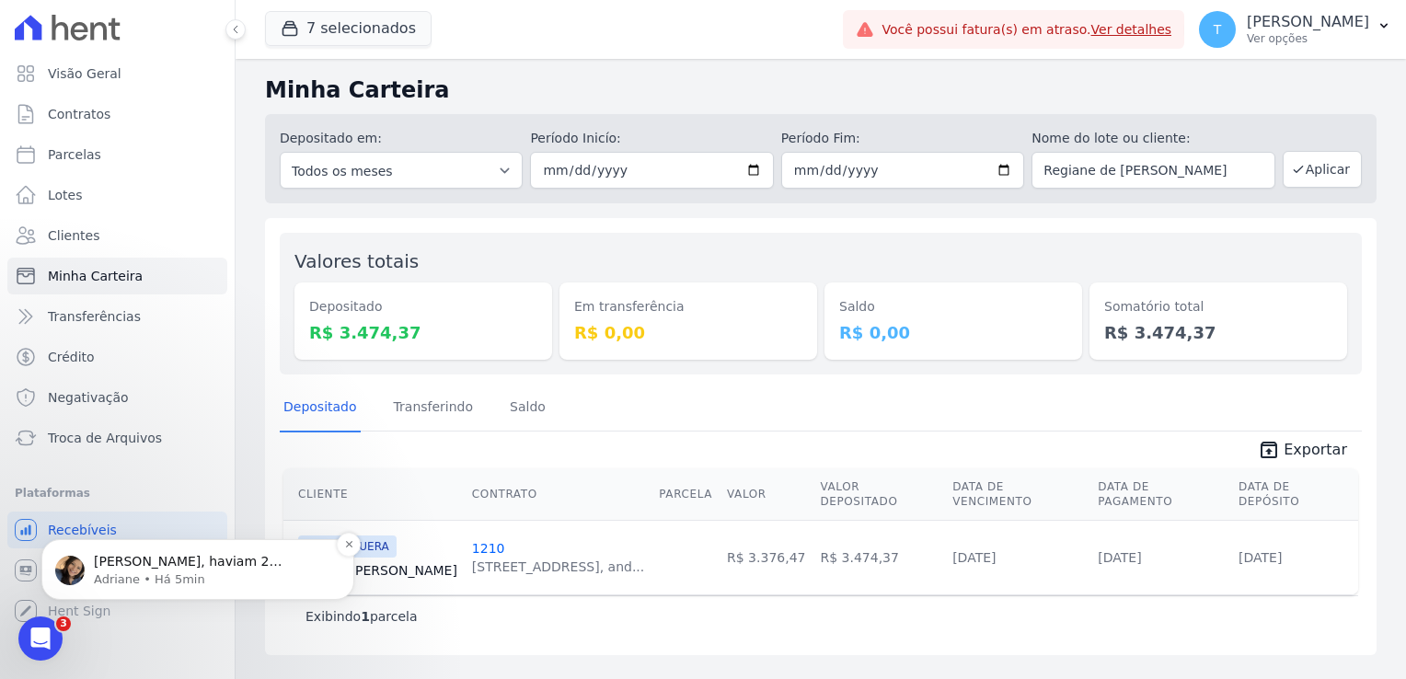
click at [114, 569] on p "[PERSON_NAME], haviam 2 cobranças associadas ao contrato: uma paga e uma vencid…" at bounding box center [212, 562] width 237 height 18
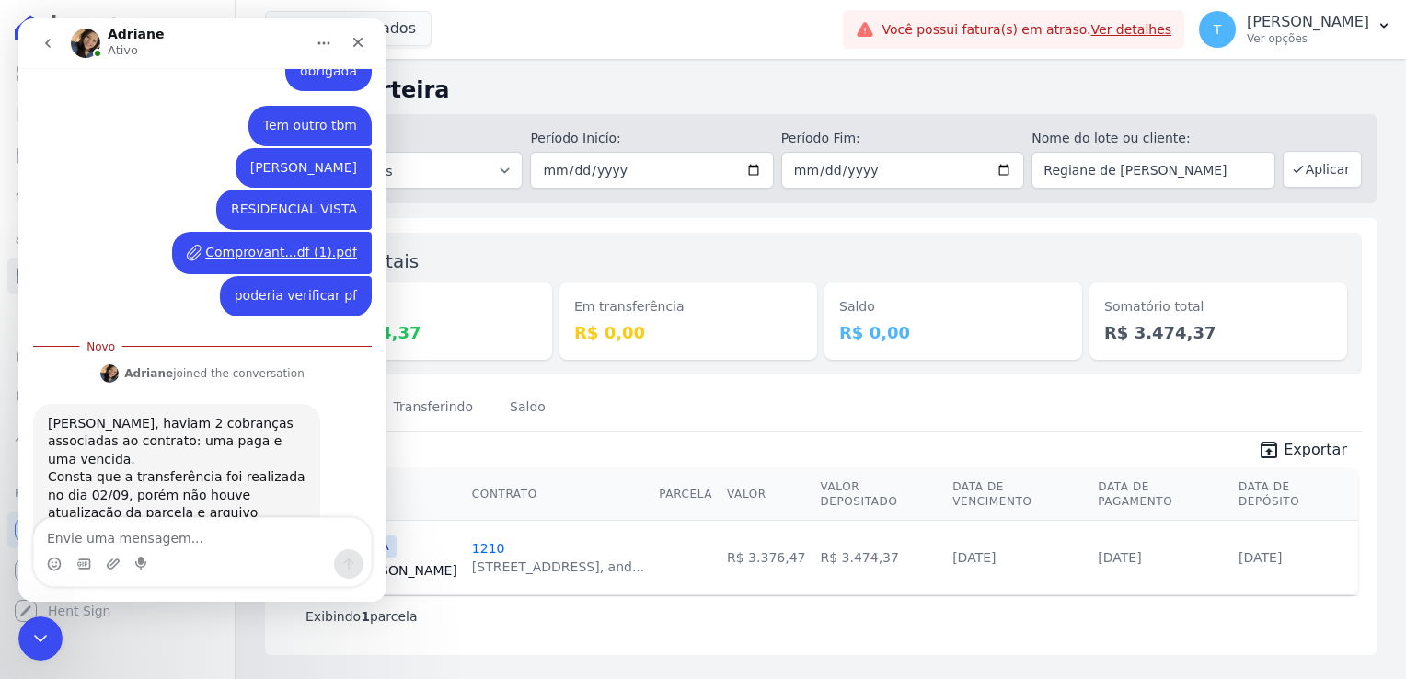
scroll to position [731, 0]
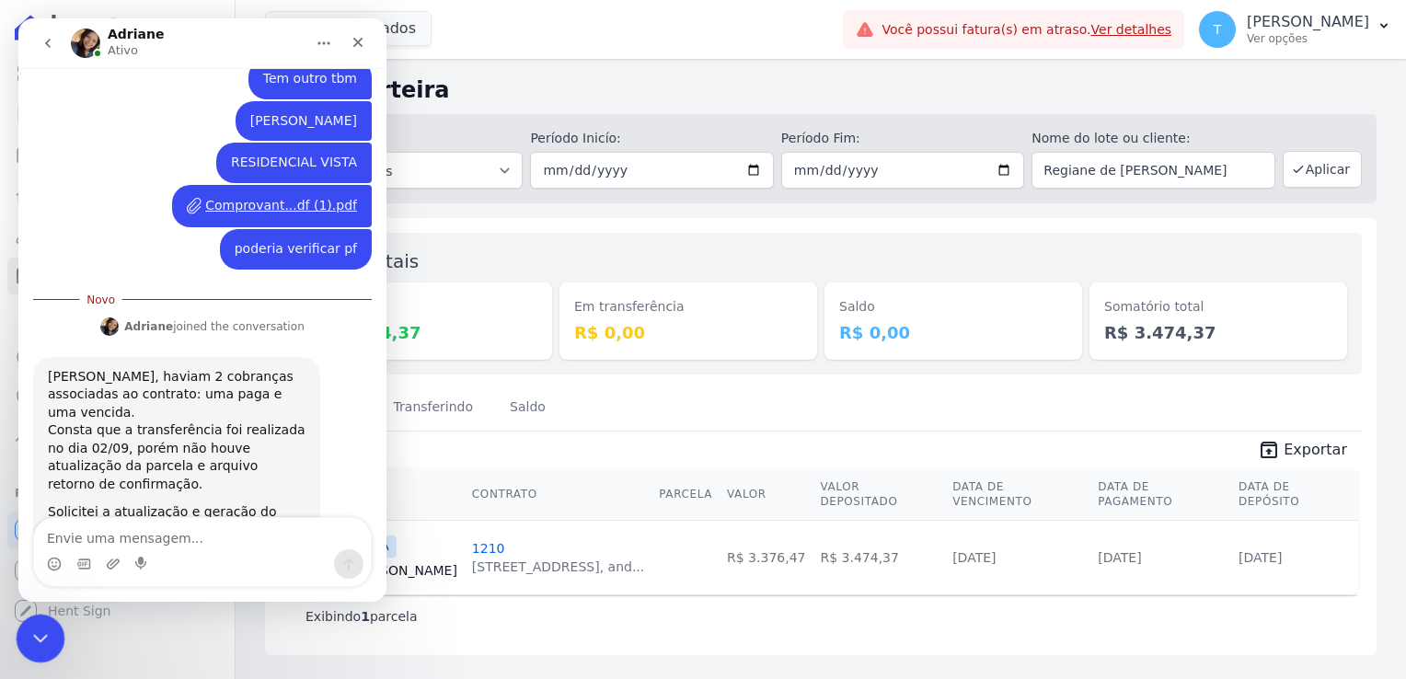
click at [29, 648] on div "Encerramento do Messenger da Intercom" at bounding box center [38, 636] width 44 height 44
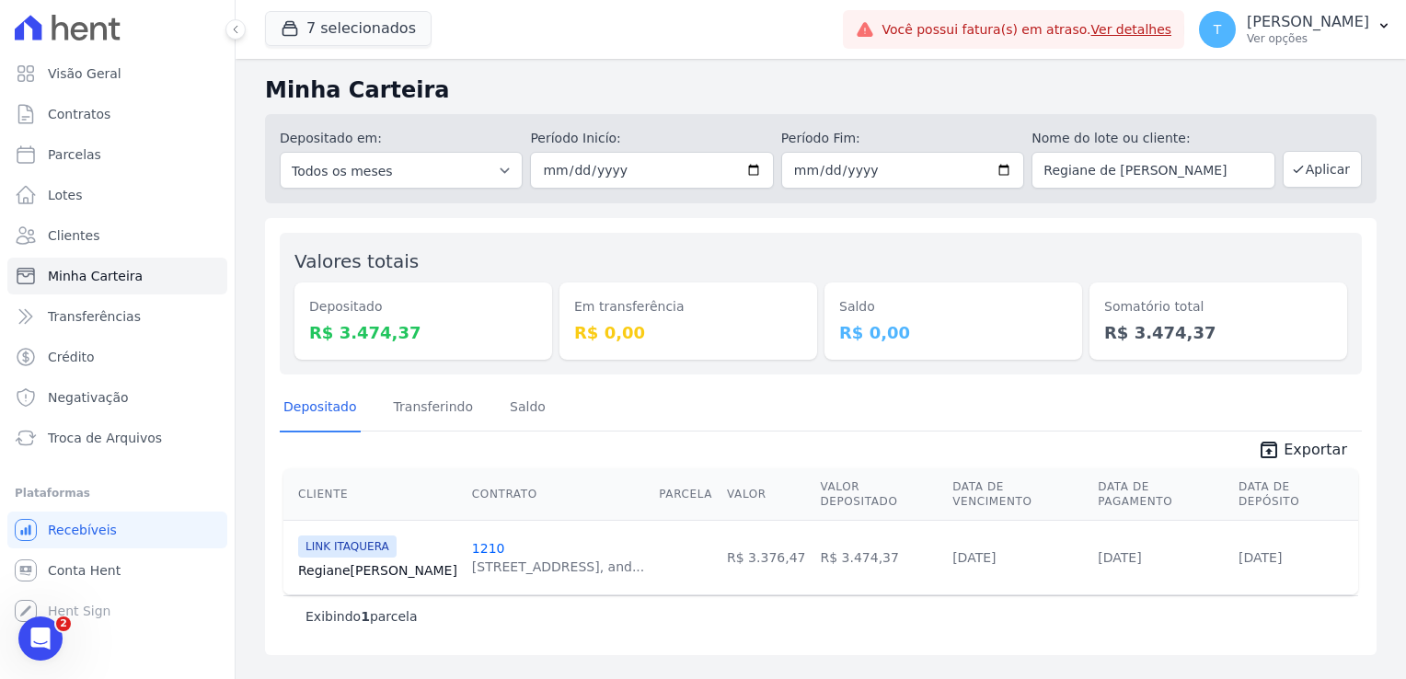
scroll to position [700, 0]
